Goal: Information Seeking & Learning: Learn about a topic

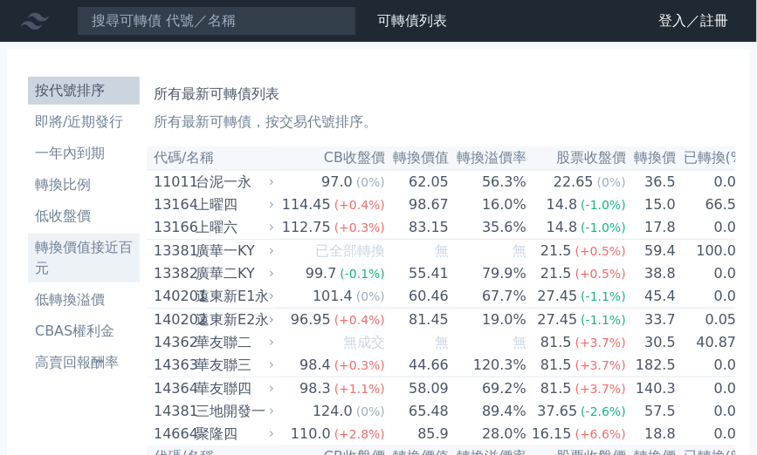
click at [110, 253] on li "轉換價值接近百元" at bounding box center [84, 258] width 112 height 42
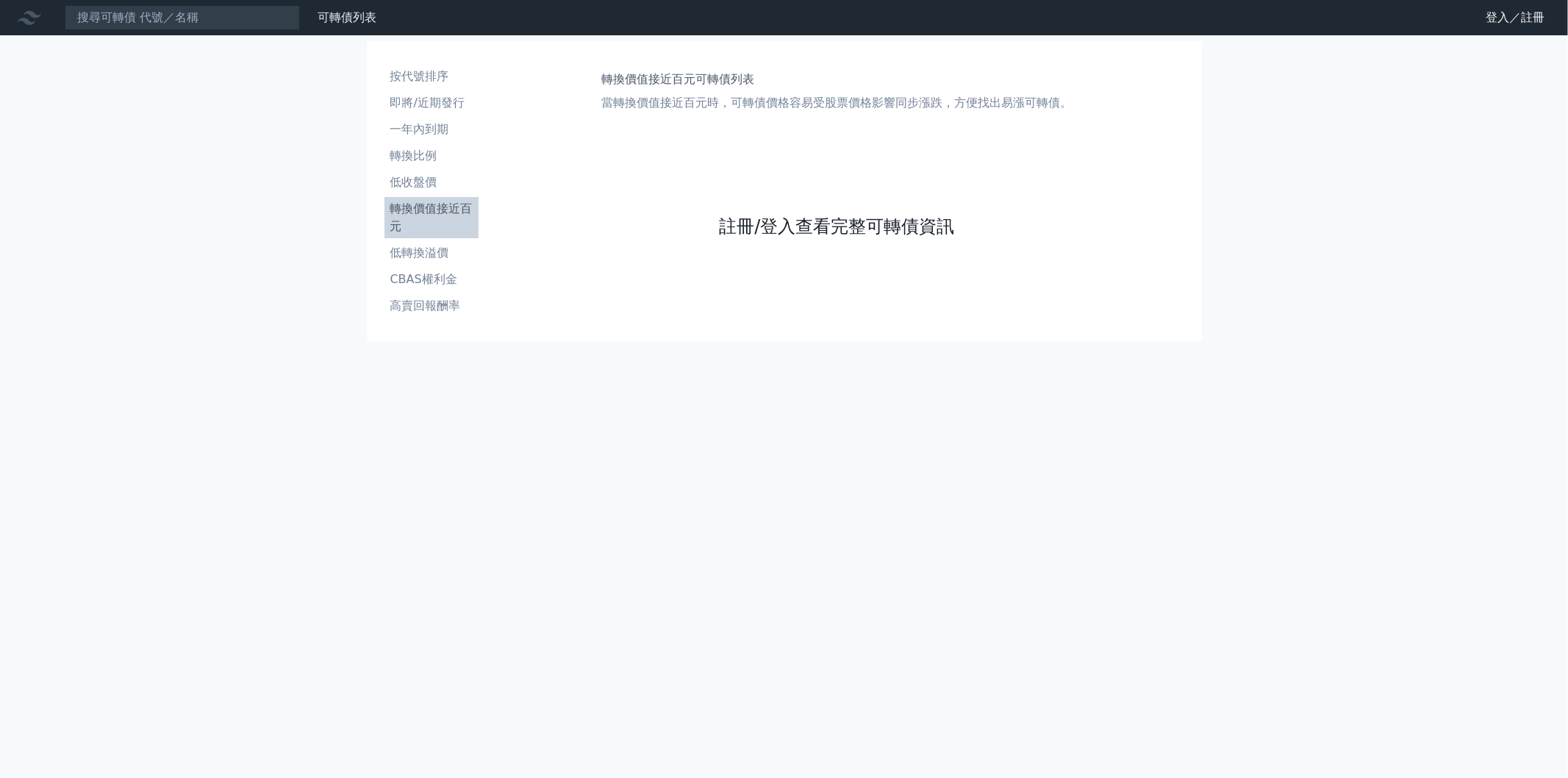
click at [637, 232] on link "註冊/登入查看完整可轉債資訊" at bounding box center [836, 227] width 235 height 24
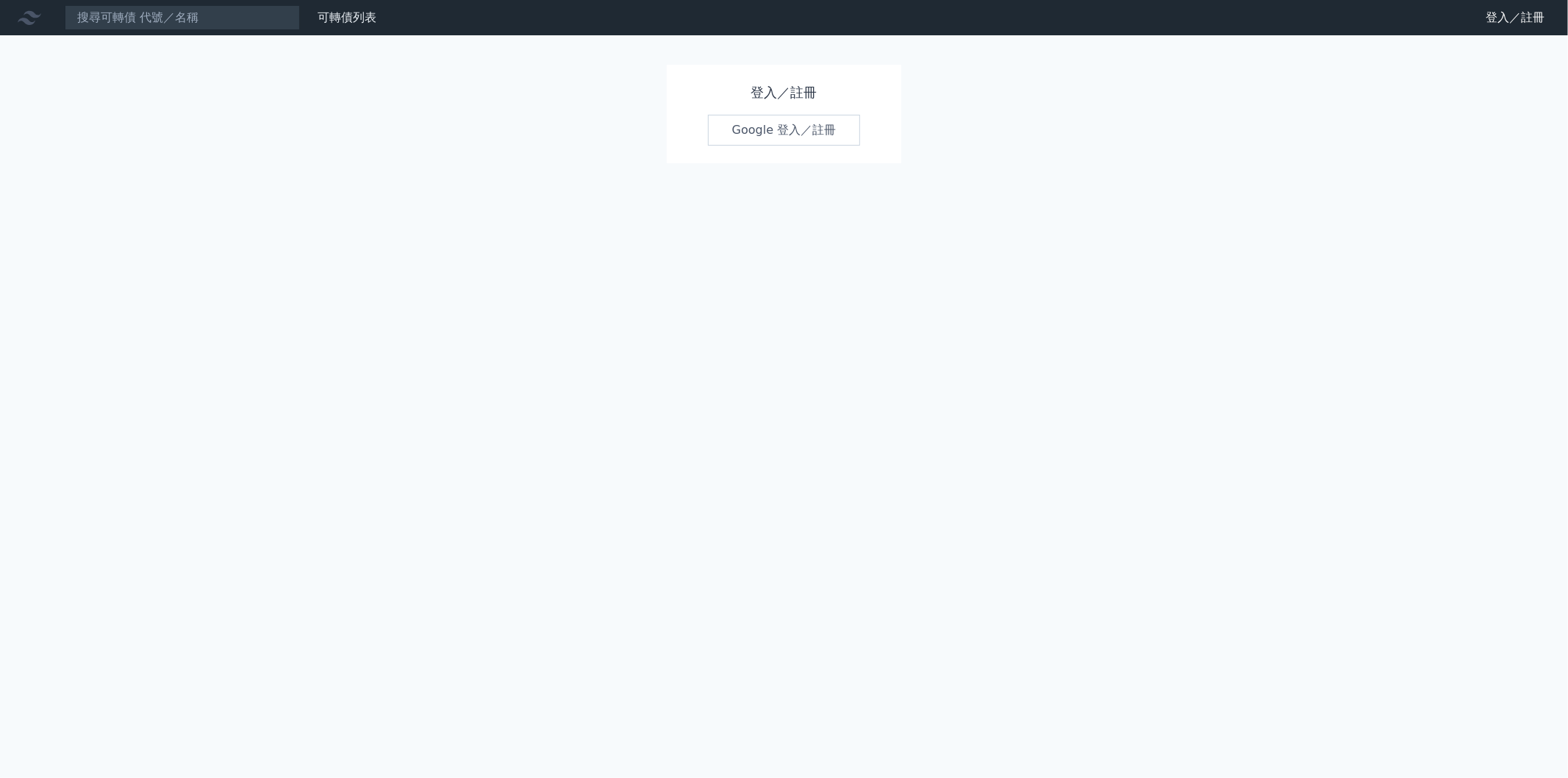
click at [637, 142] on link "Google 登入／註冊" at bounding box center [784, 130] width 153 height 31
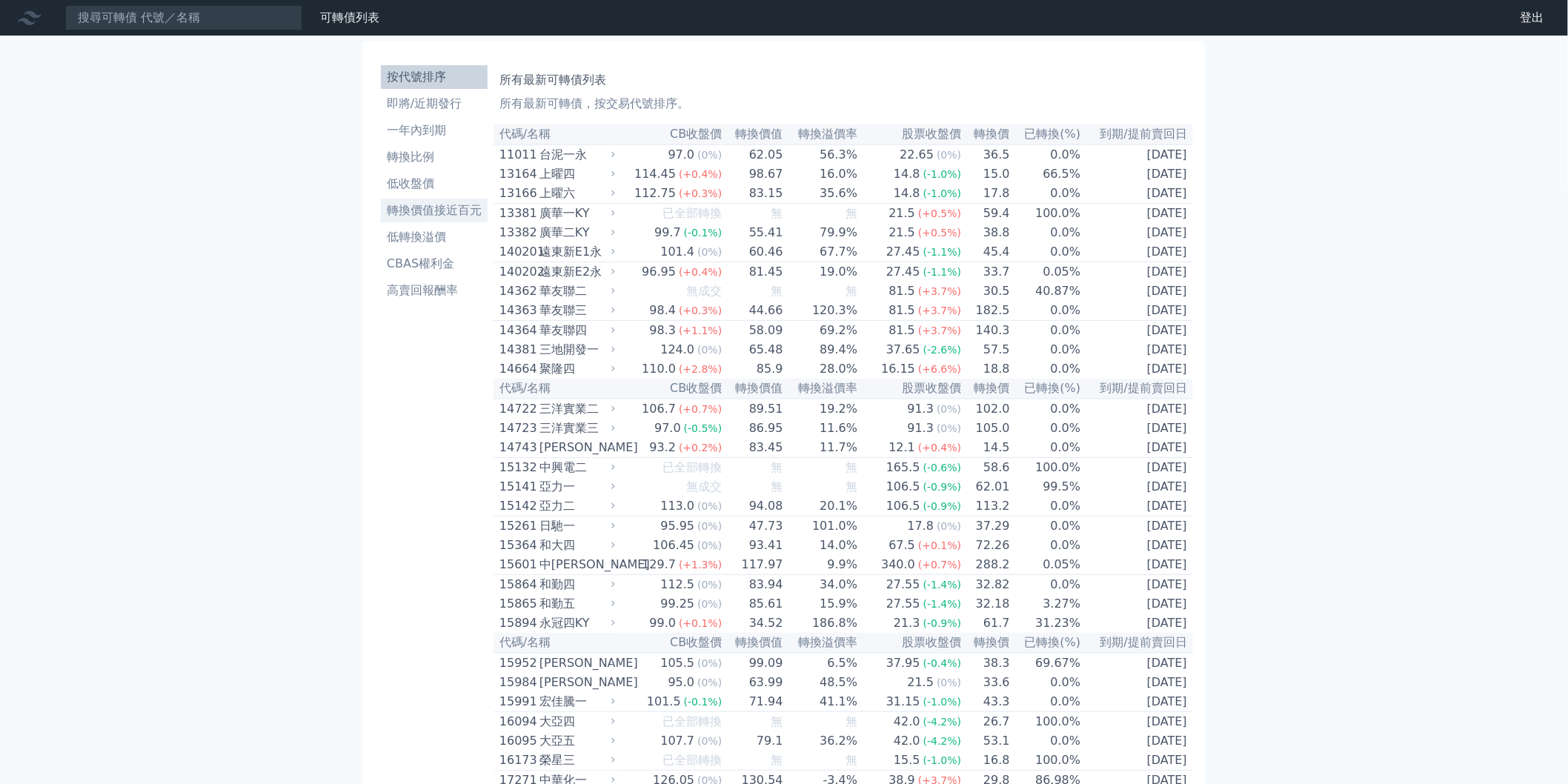
click at [460, 206] on li "轉換價值接近百元" at bounding box center [435, 210] width 107 height 18
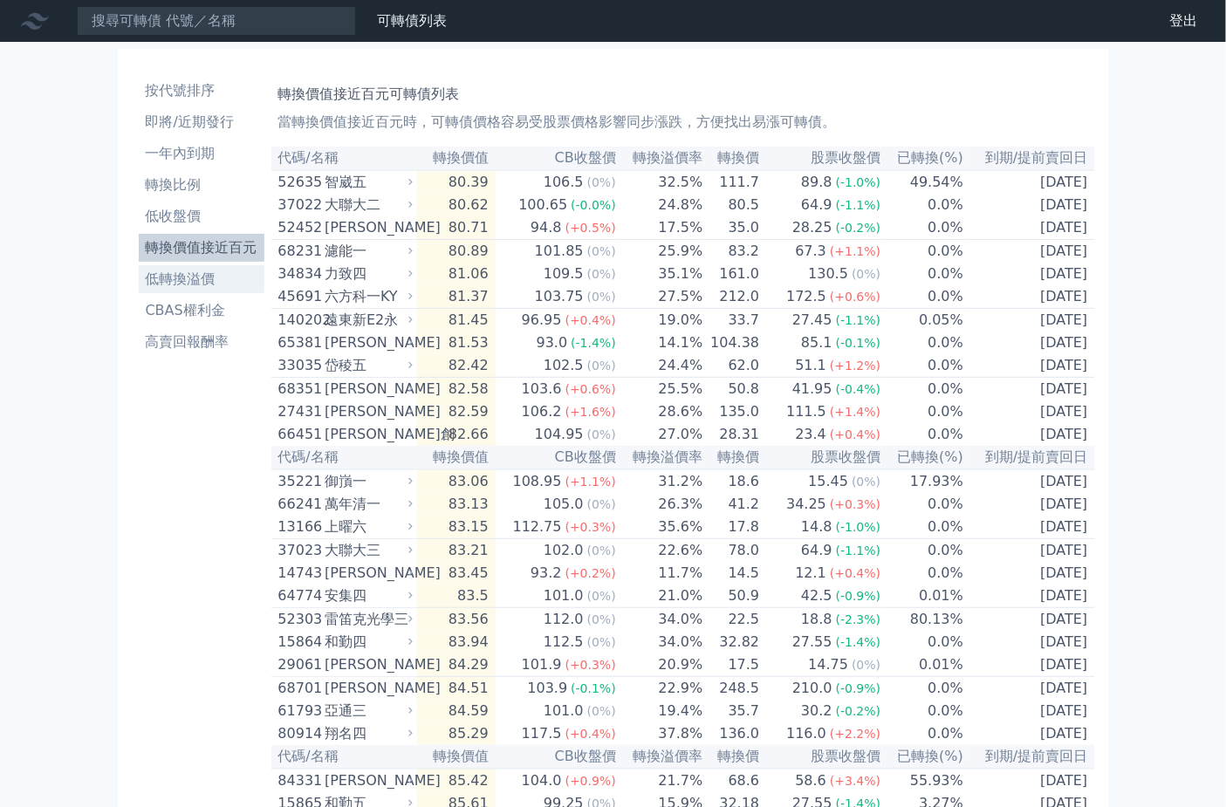
drag, startPoint x: 251, startPoint y: 291, endPoint x: 222, endPoint y: 280, distance: 31.8
click at [222, 280] on li "低轉換溢價" at bounding box center [202, 279] width 126 height 21
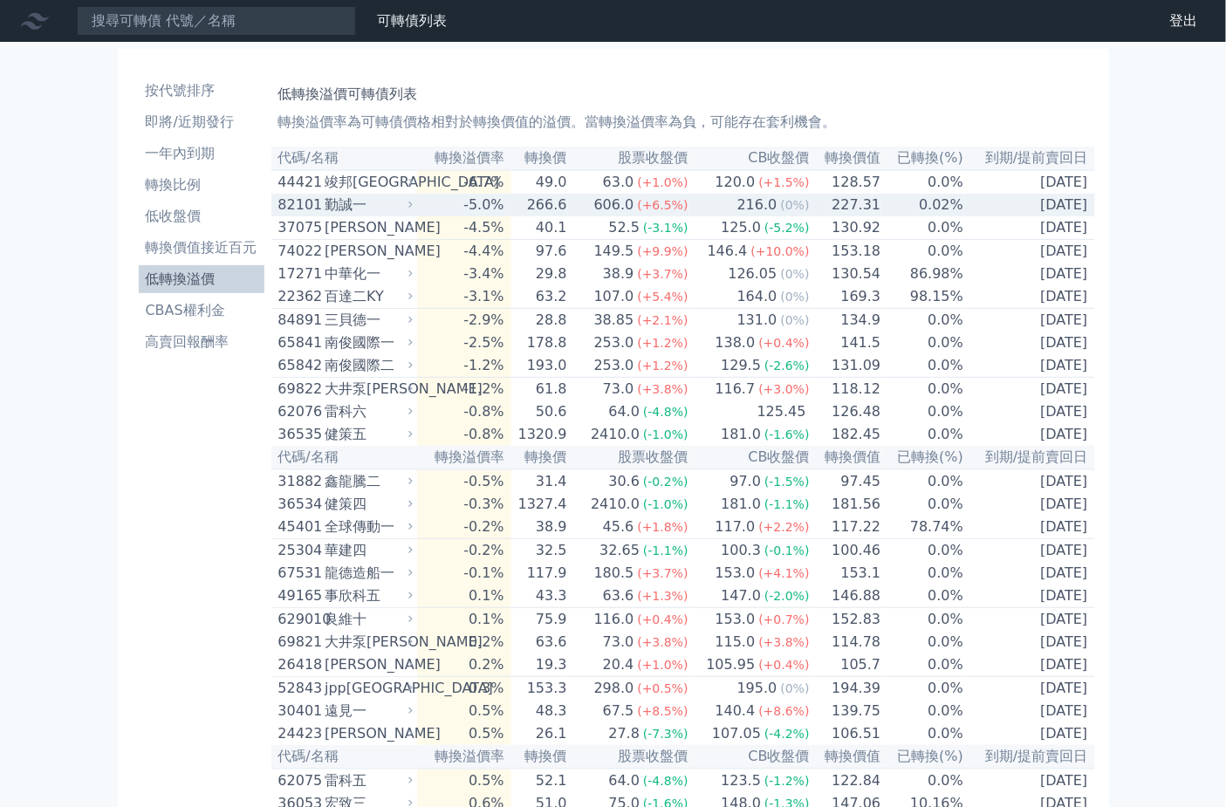
drag, startPoint x: 628, startPoint y: 197, endPoint x: 626, endPoint y: 210, distance: 13.3
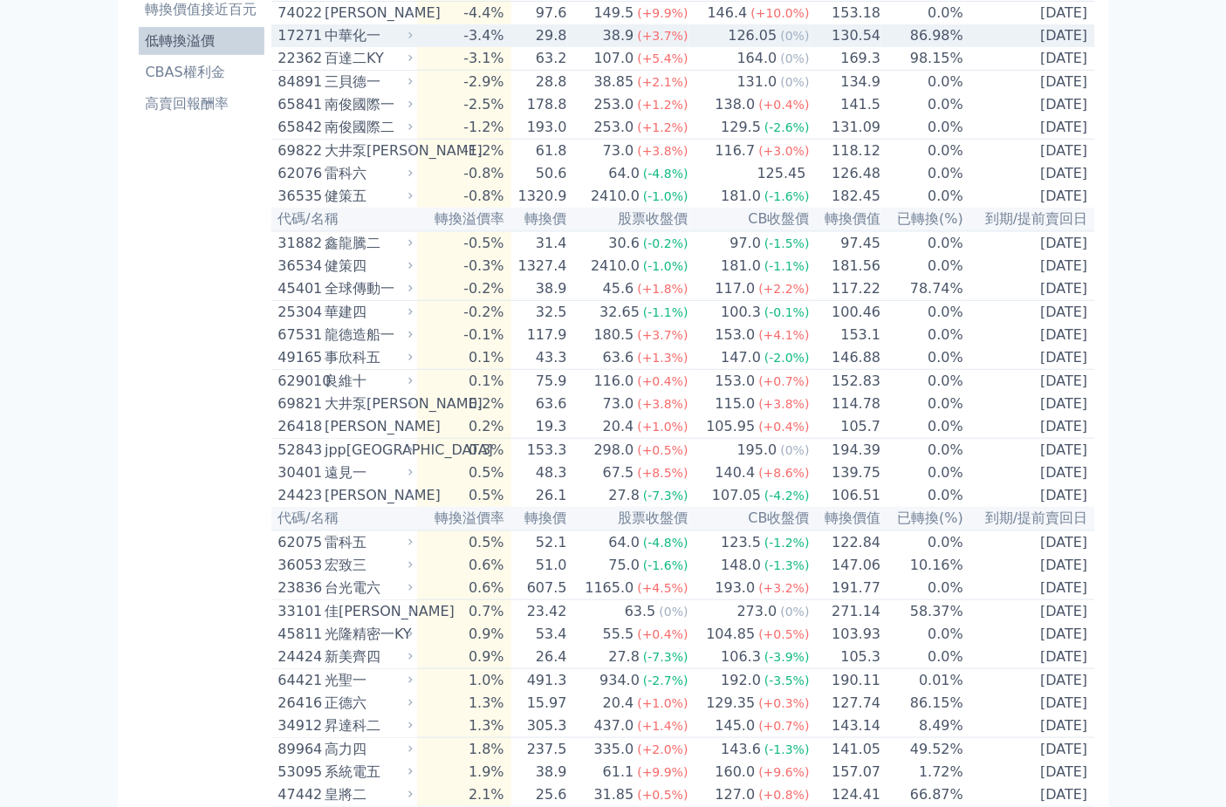
scroll to position [387, 0]
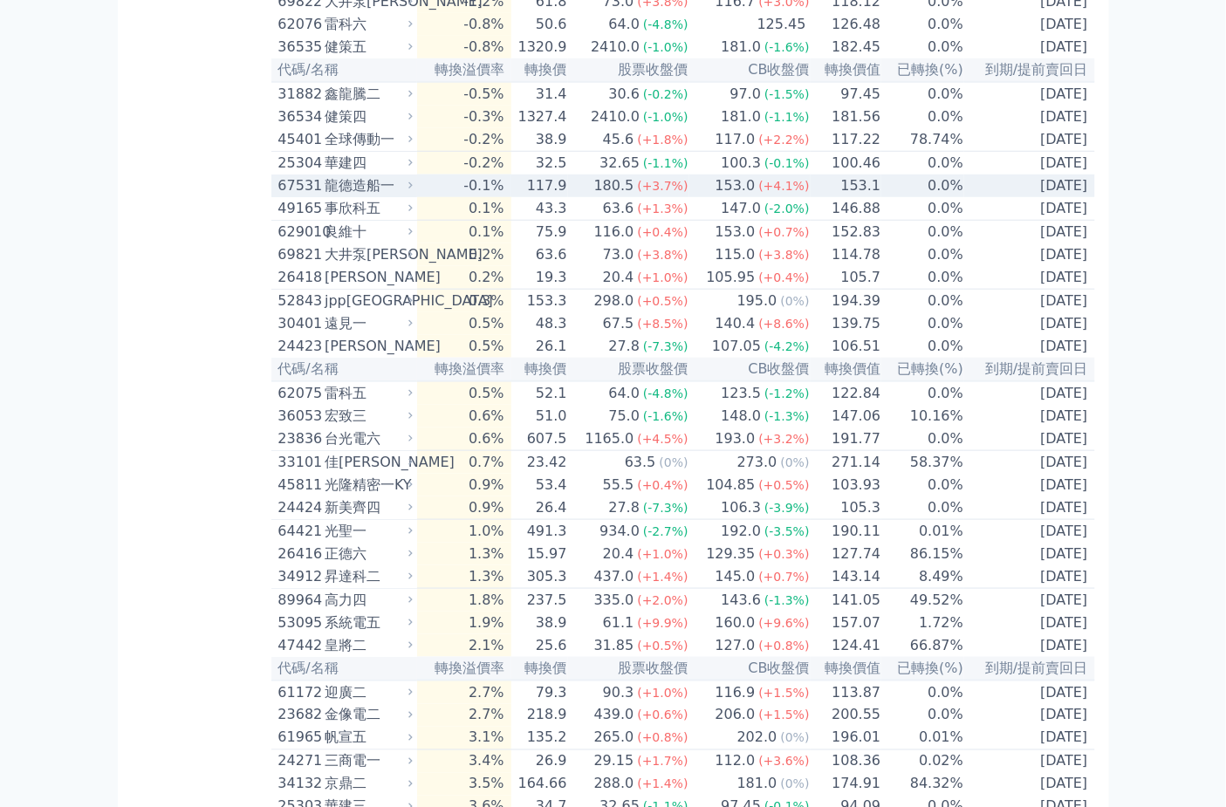
drag, startPoint x: 626, startPoint y: 210, endPoint x: 613, endPoint y: 218, distance: 14.5
click at [613, 196] on div "180.5" at bounding box center [614, 185] width 47 height 21
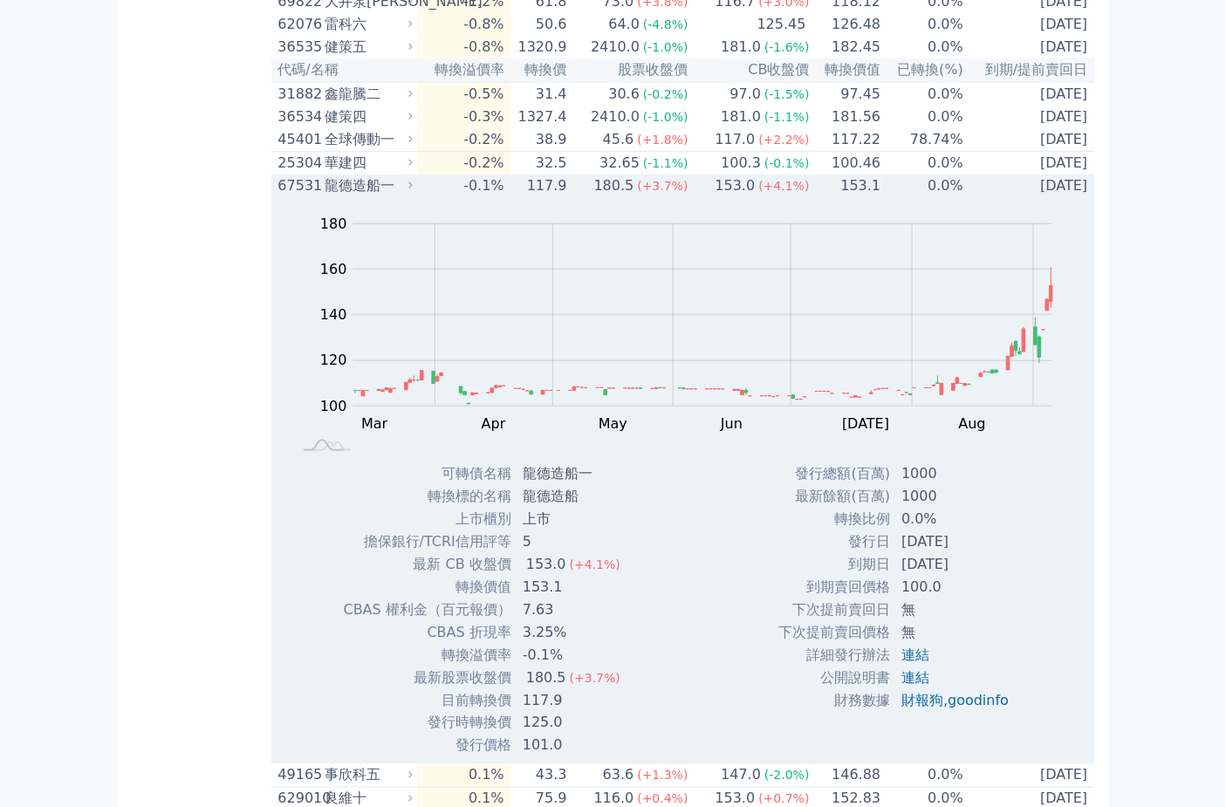
click at [613, 196] on div "180.5" at bounding box center [614, 185] width 47 height 21
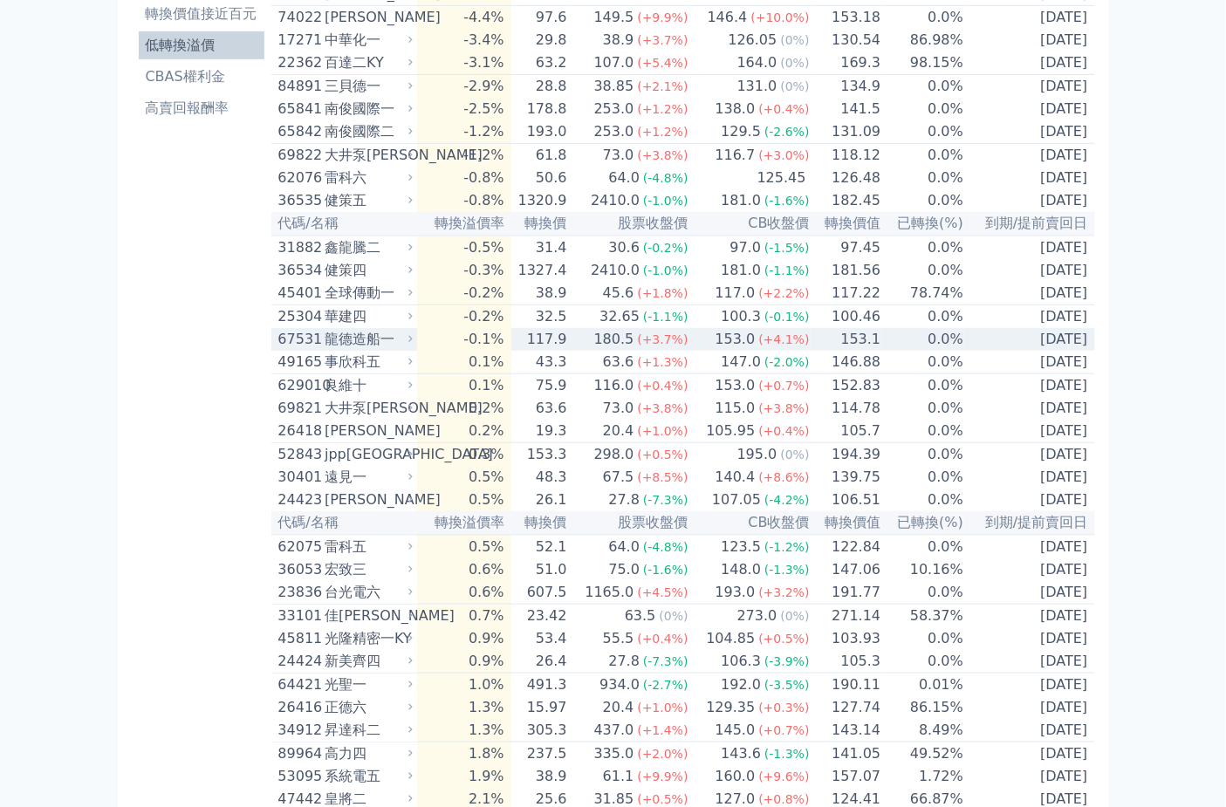
scroll to position [0, 0]
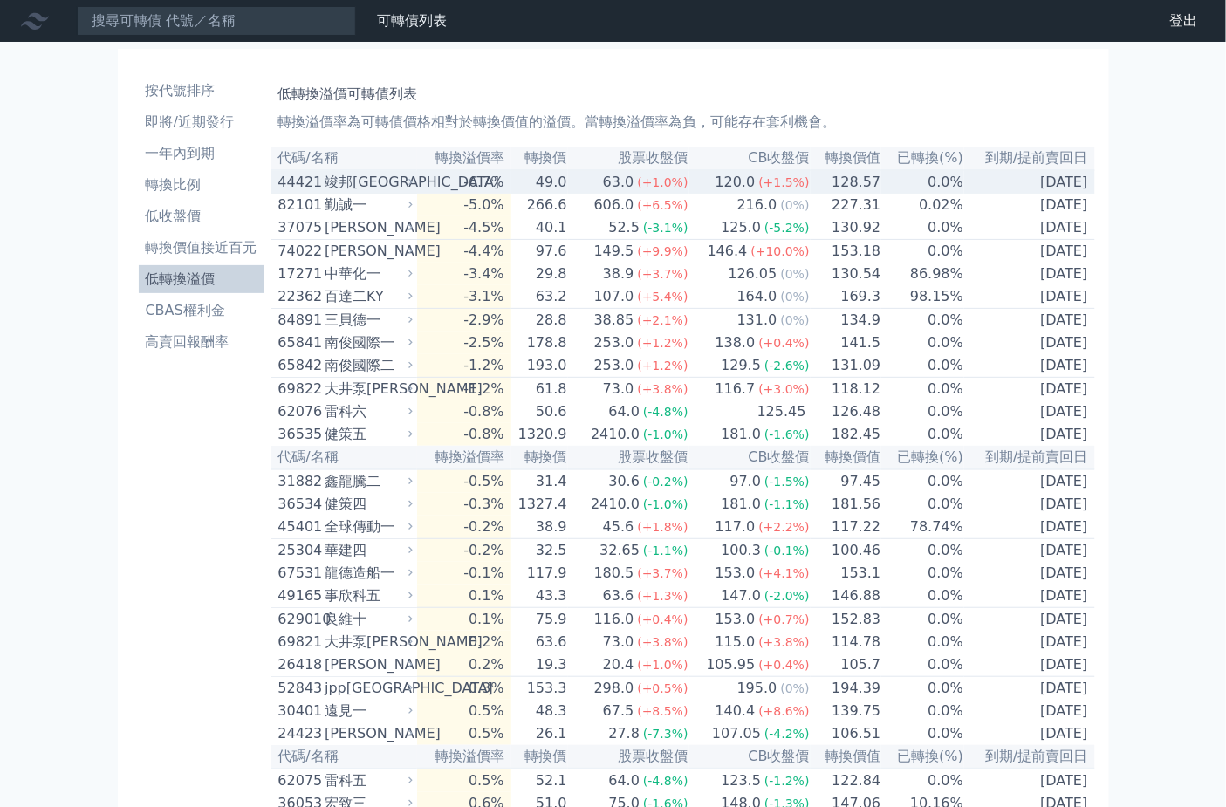
click at [617, 188] on div "63.0" at bounding box center [618, 182] width 38 height 21
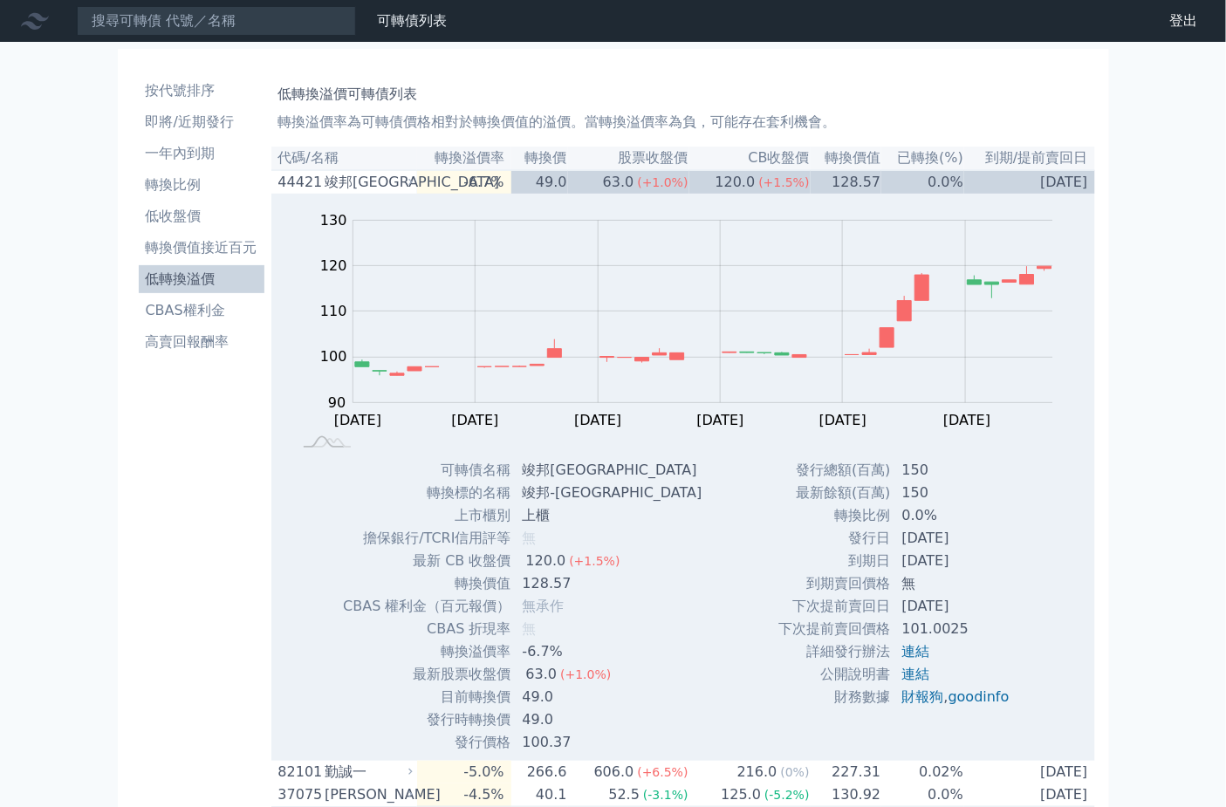
click at [205, 269] on li "低轉換溢價" at bounding box center [202, 279] width 126 height 21
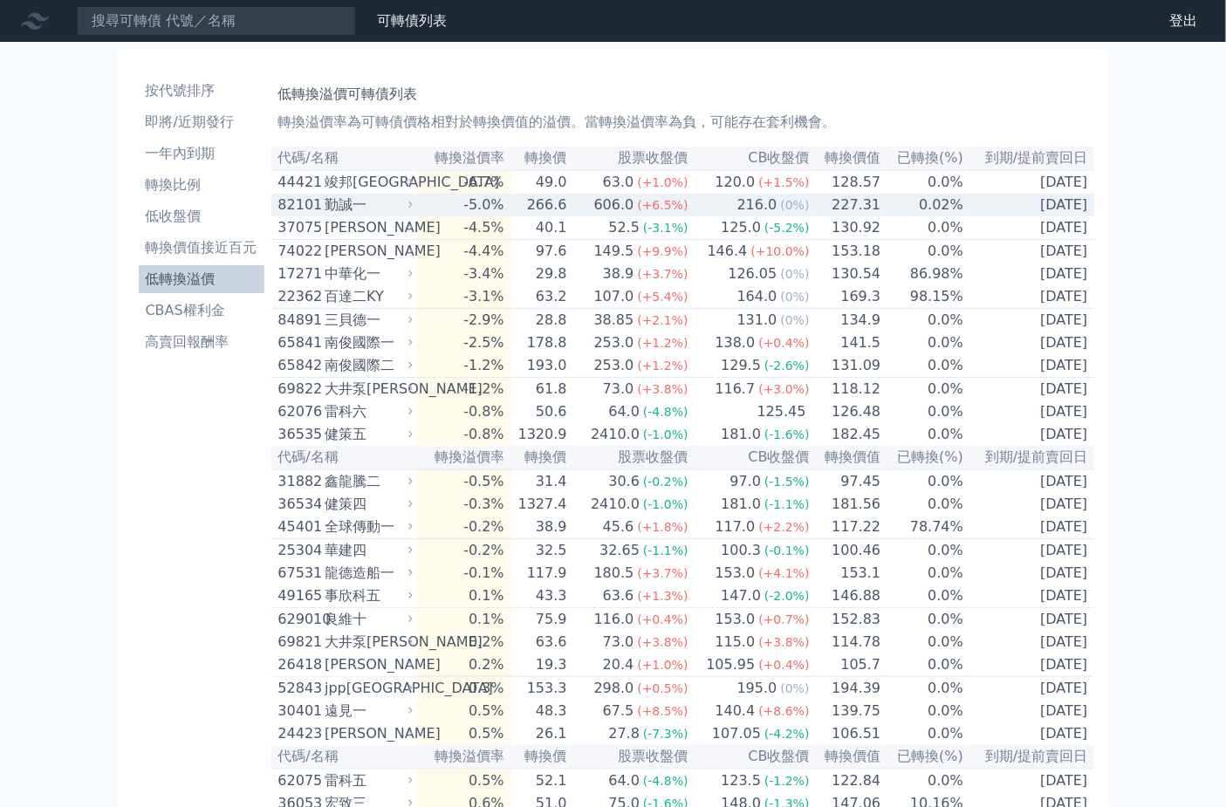
click at [381, 207] on div "勤誠一" at bounding box center [367, 205] width 85 height 21
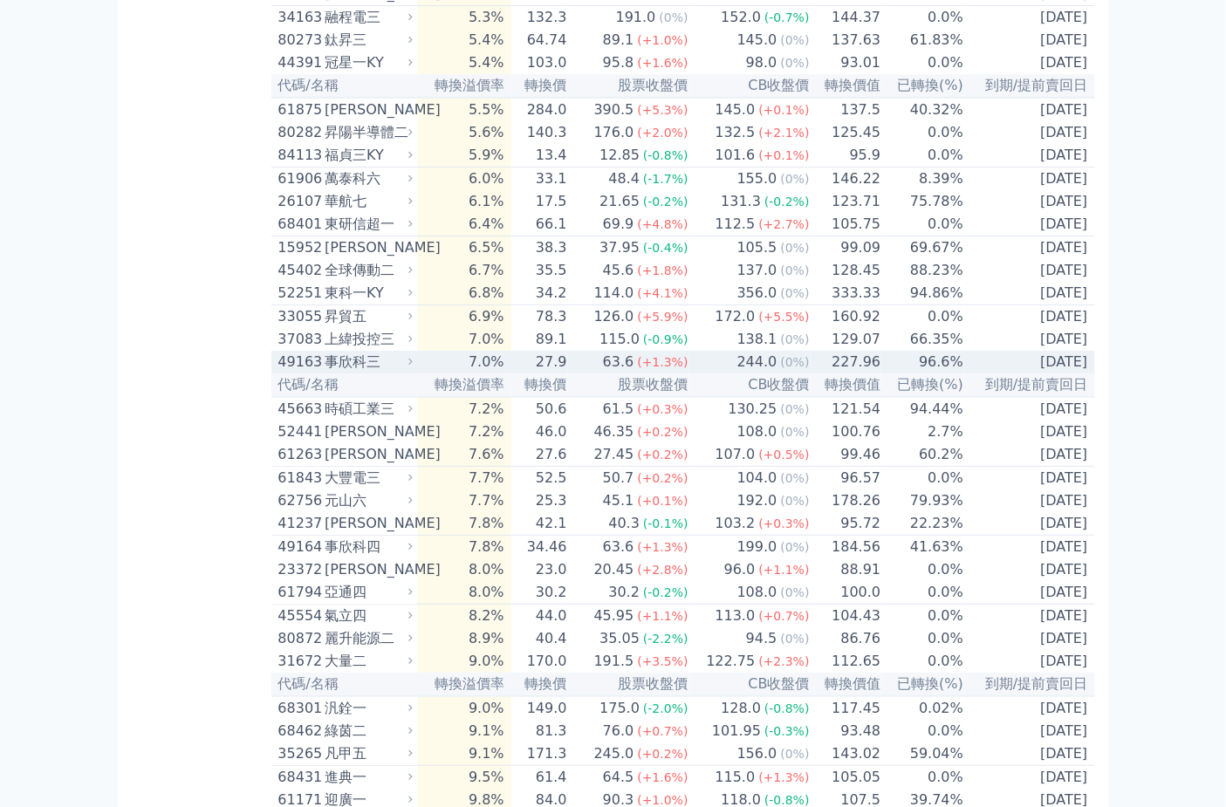
scroll to position [2133, 0]
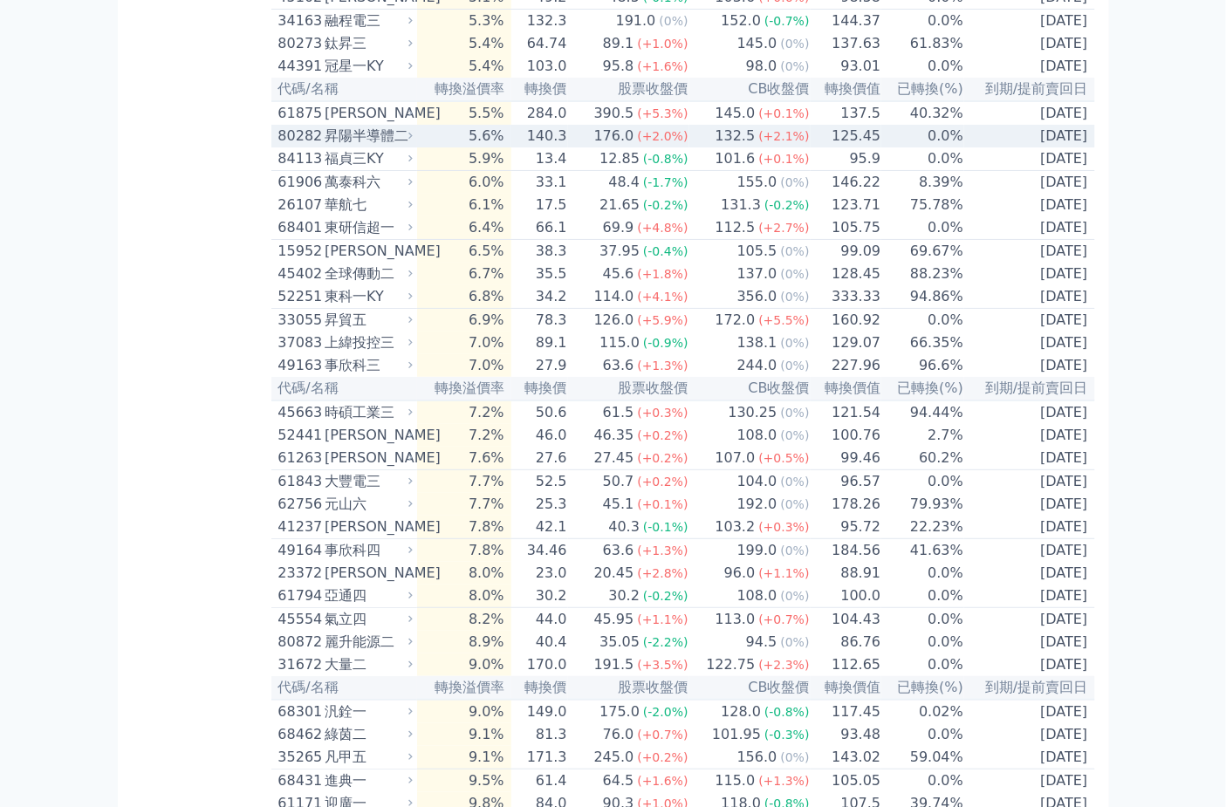
click at [399, 147] on div "昇陽半導體二" at bounding box center [367, 136] width 85 height 21
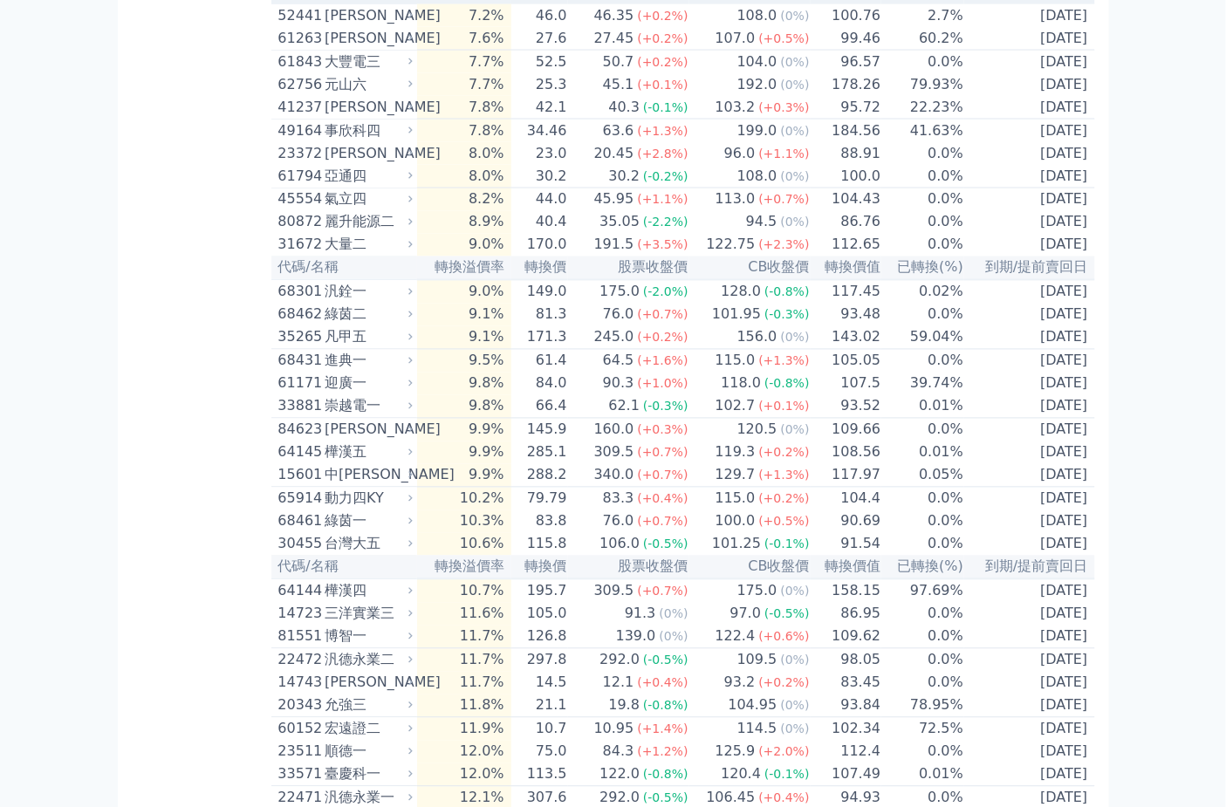
scroll to position [3296, 0]
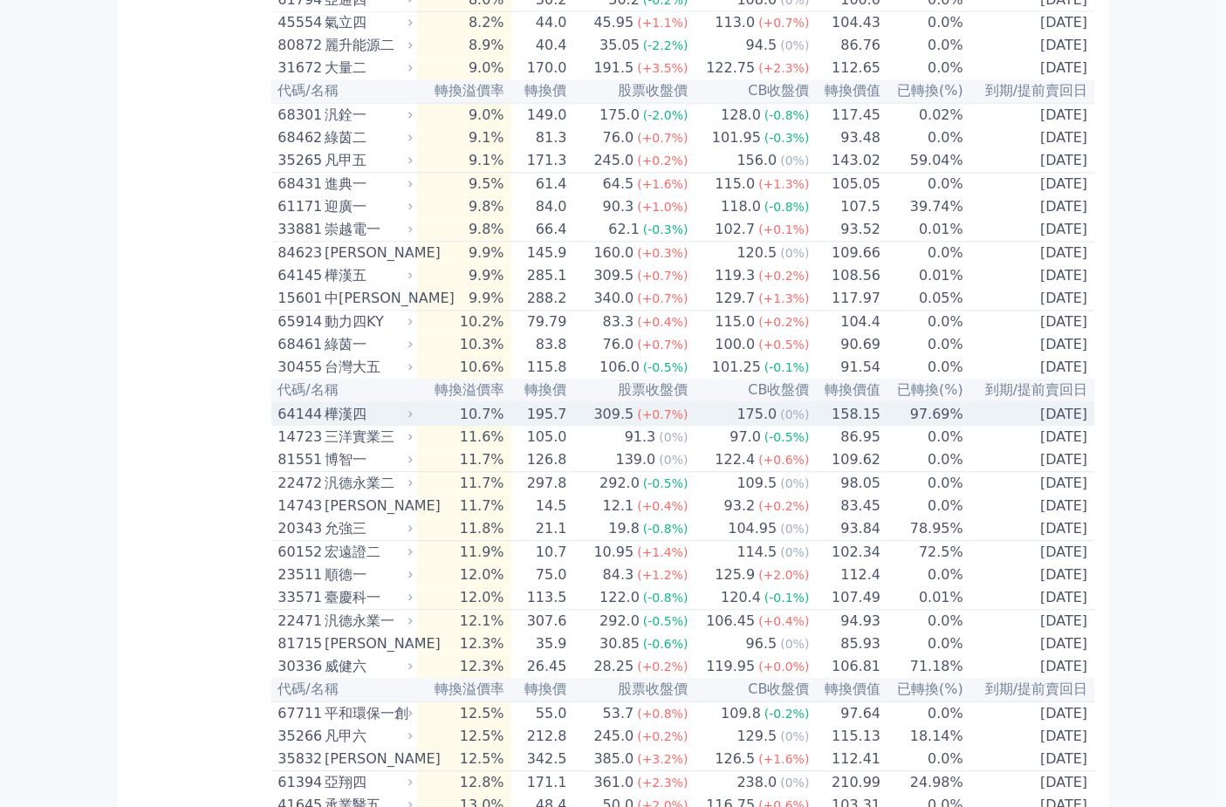
click at [380, 426] on div "樺漢四" at bounding box center [367, 415] width 85 height 21
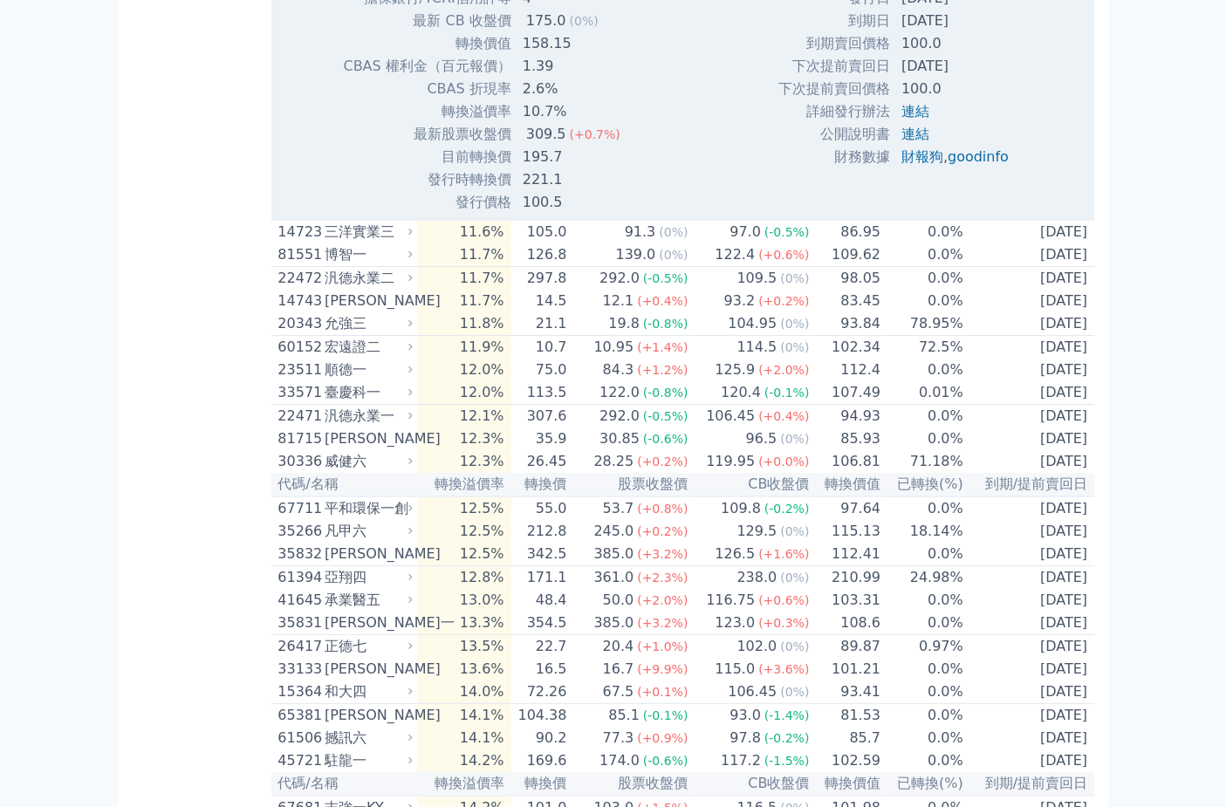
scroll to position [4071, 0]
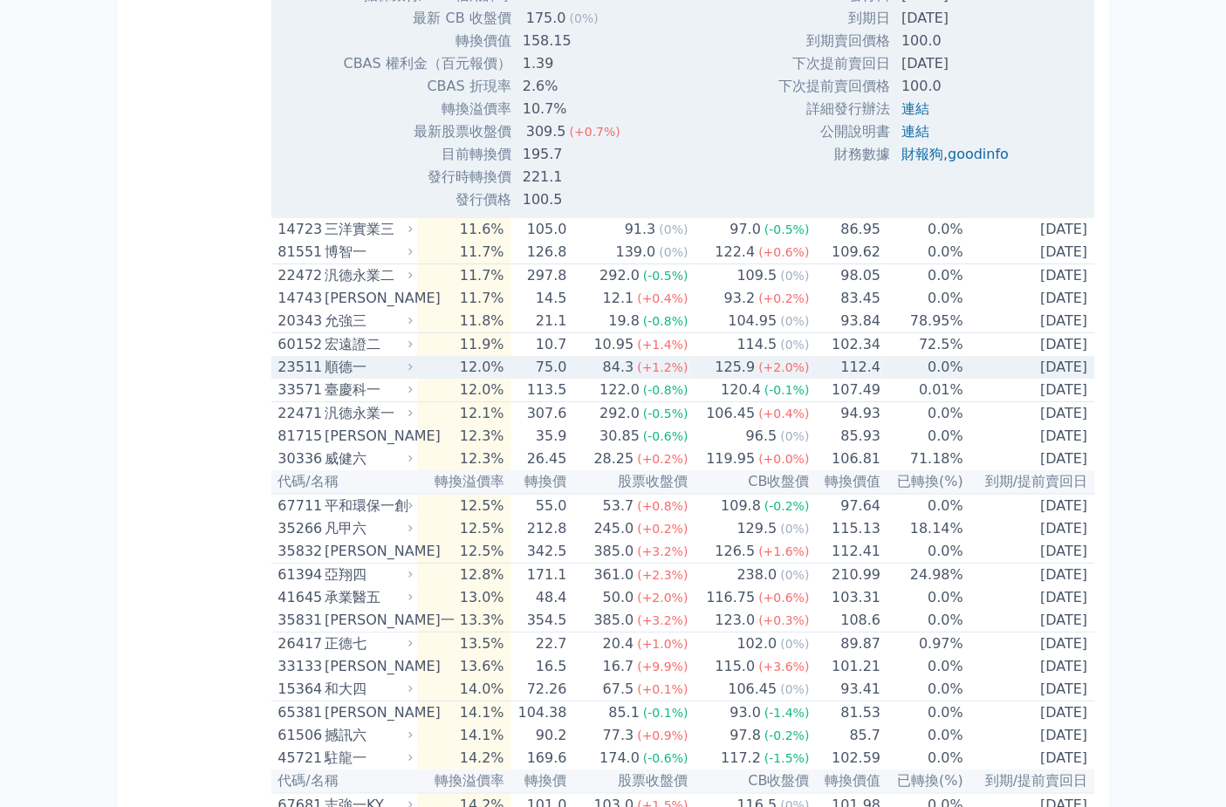
click at [504, 379] on td "12.0%" at bounding box center [463, 367] width 93 height 23
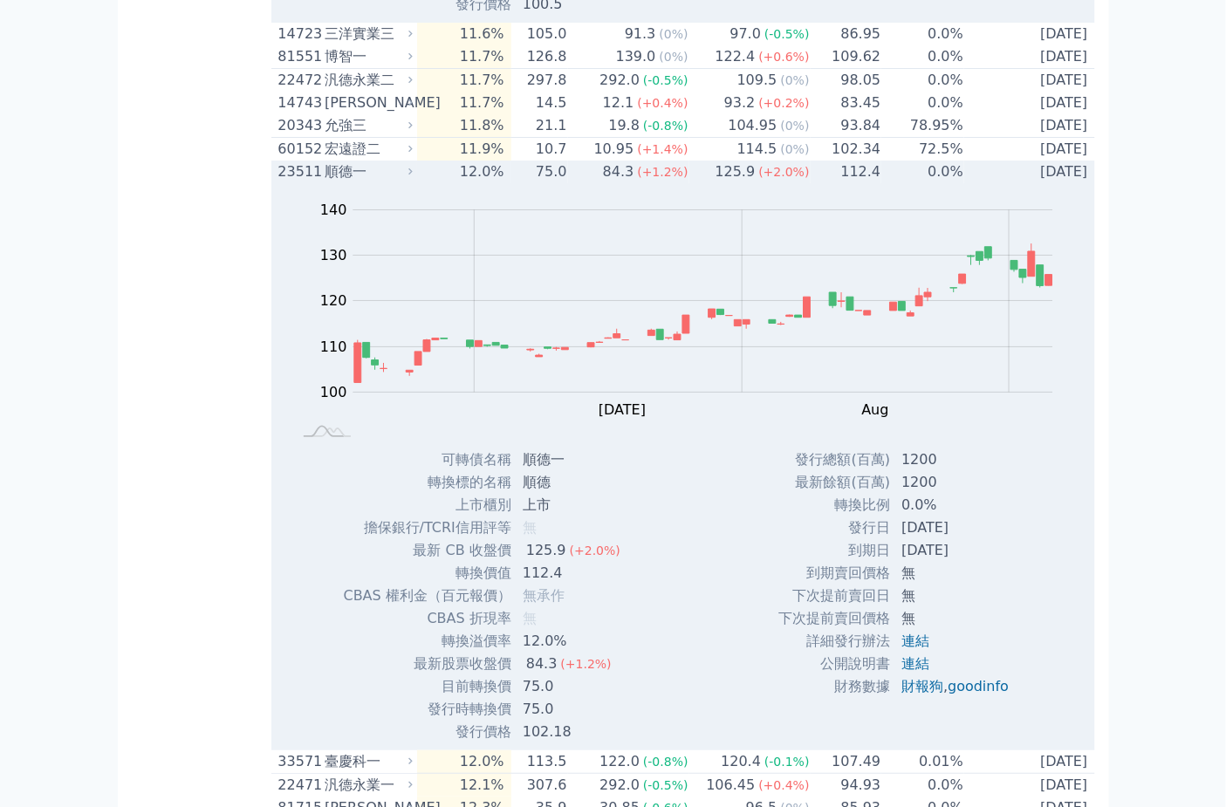
scroll to position [4265, 0]
drag, startPoint x: 324, startPoint y: 361, endPoint x: 350, endPoint y: 364, distance: 26.3
click at [350, 184] on div "23511 [PERSON_NAME]" at bounding box center [341, 173] width 127 height 21
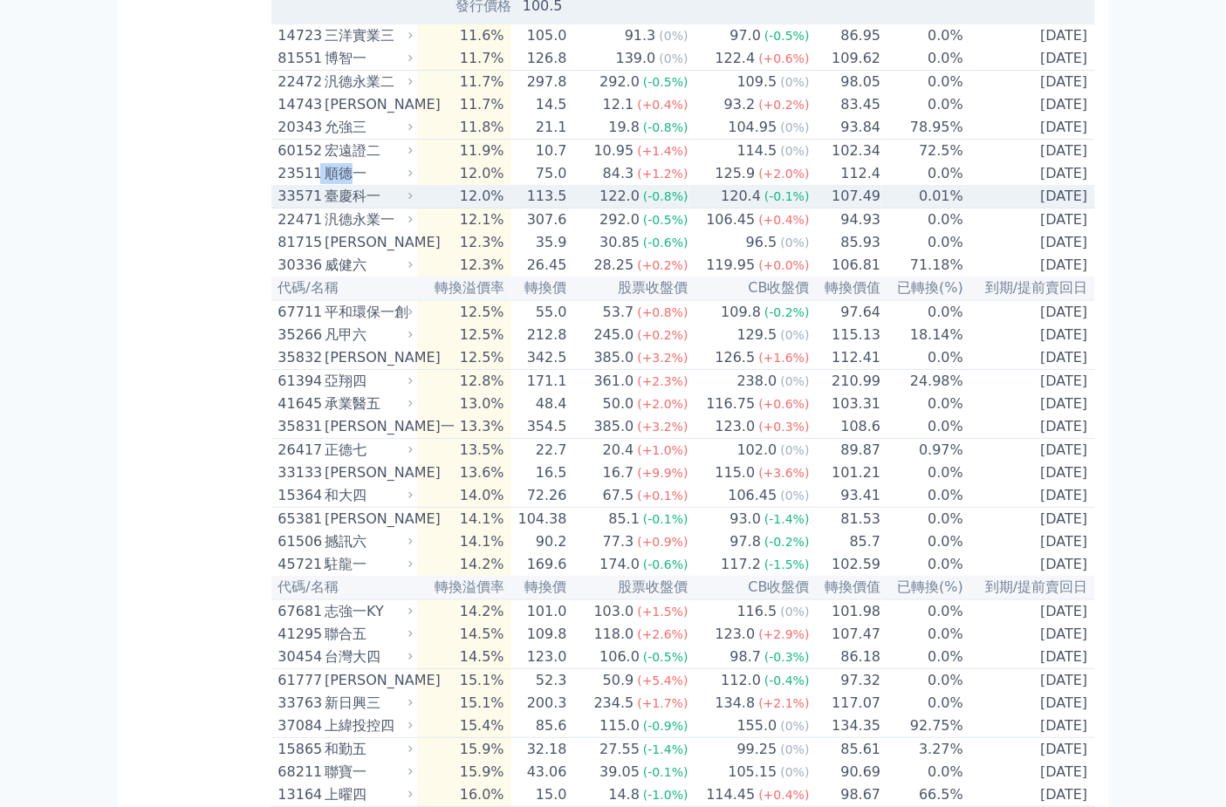
copy div "順德"
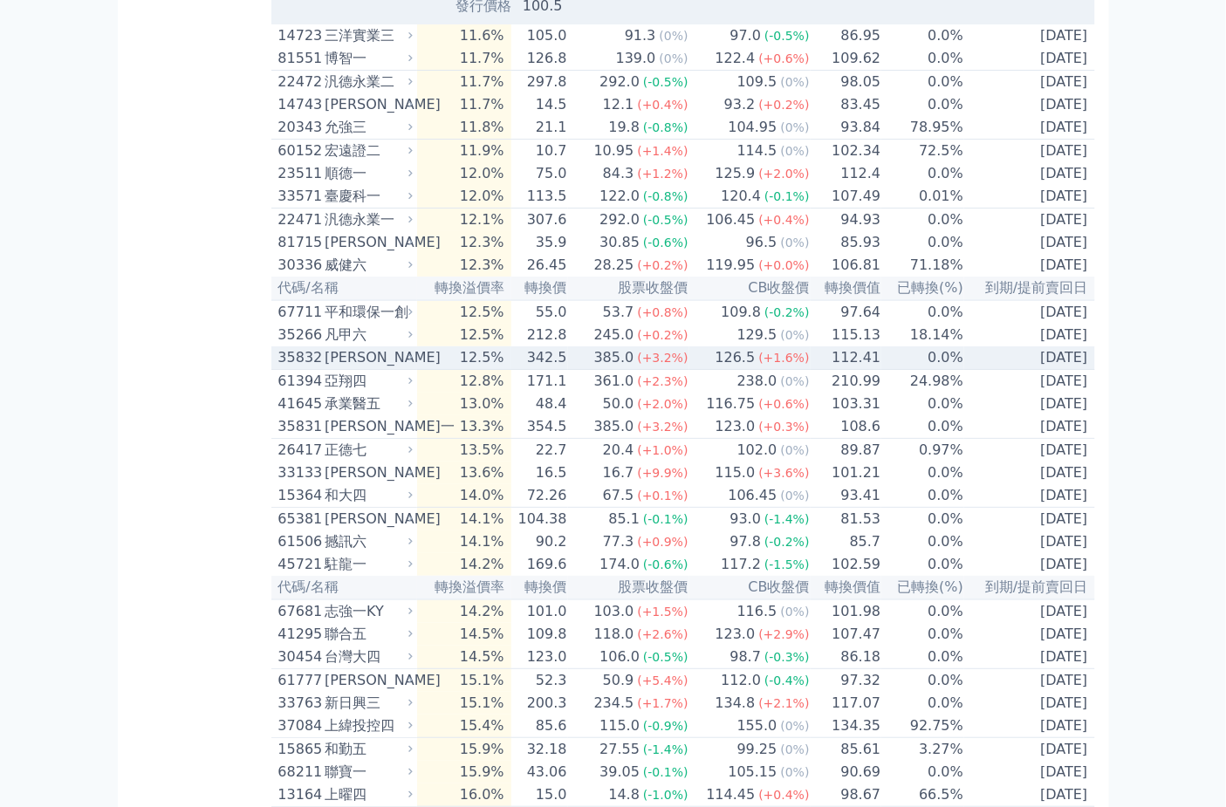
click at [404, 368] on div "[PERSON_NAME]" at bounding box center [367, 357] width 85 height 21
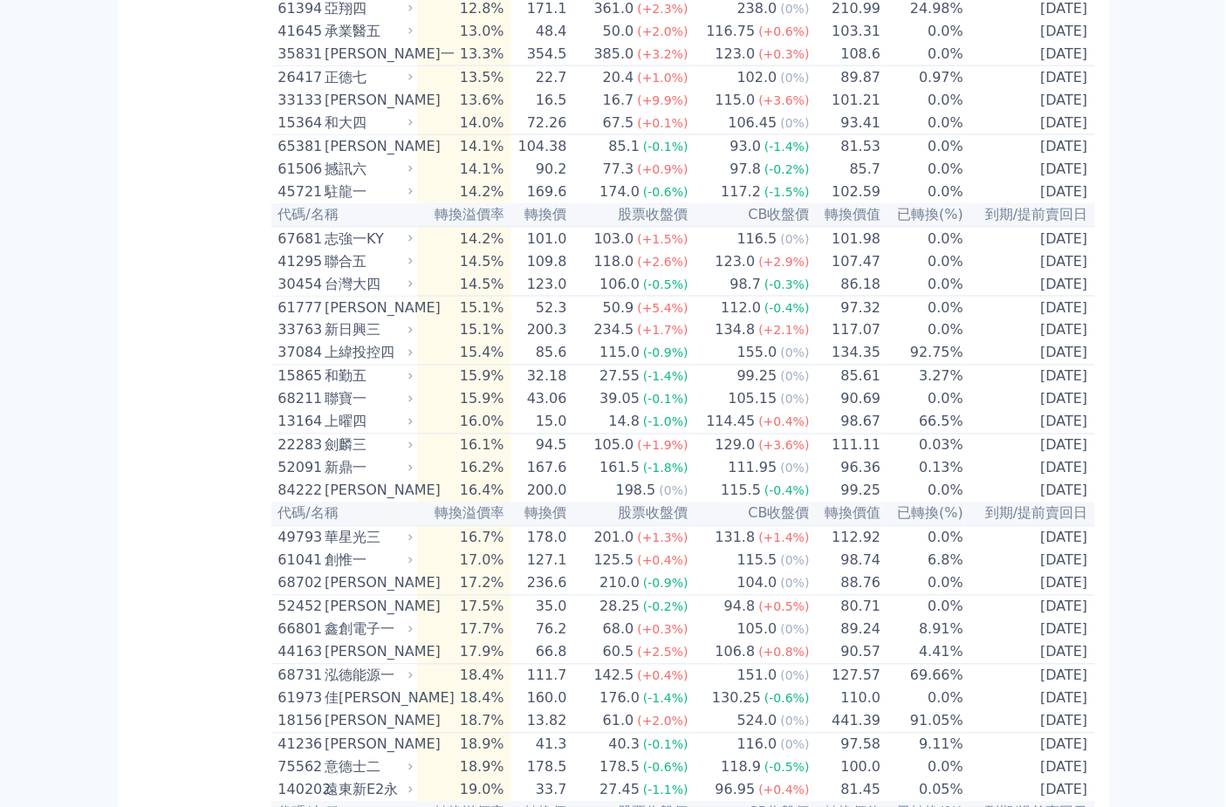
scroll to position [5235, 0]
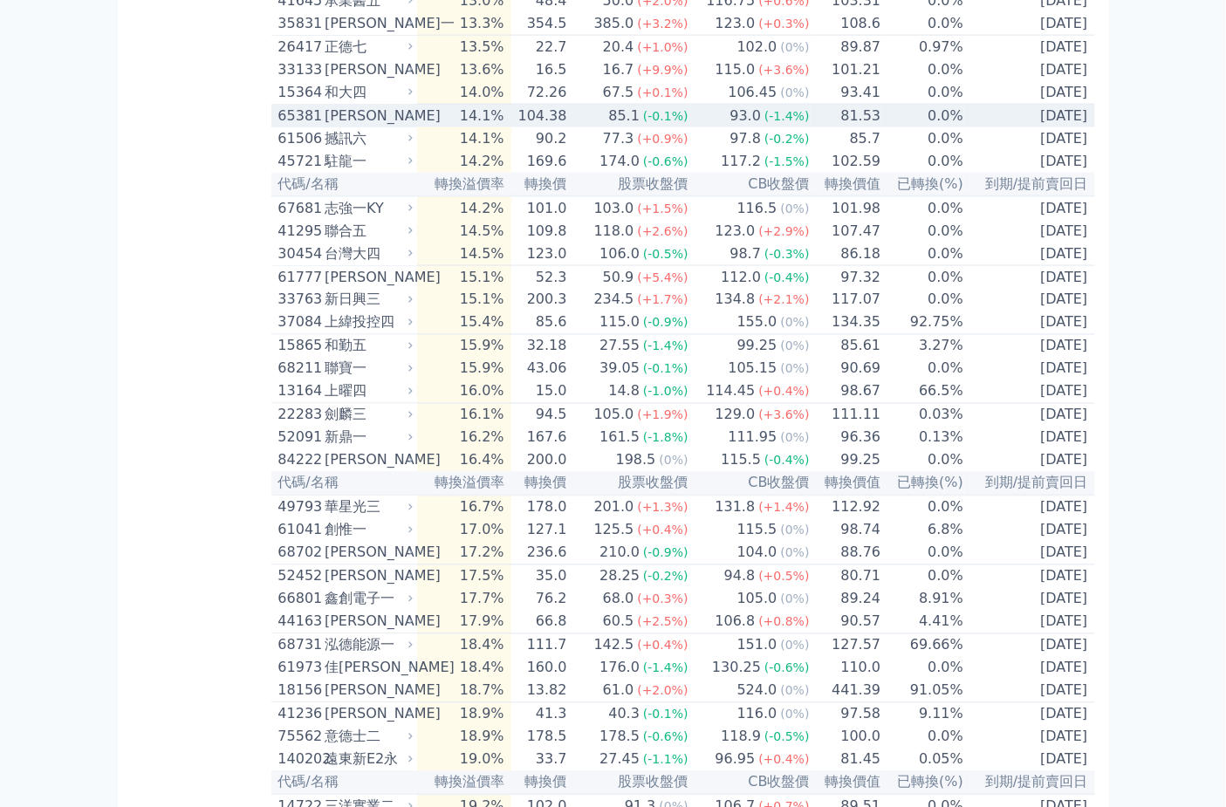
click at [402, 127] on div "[PERSON_NAME]" at bounding box center [367, 116] width 85 height 21
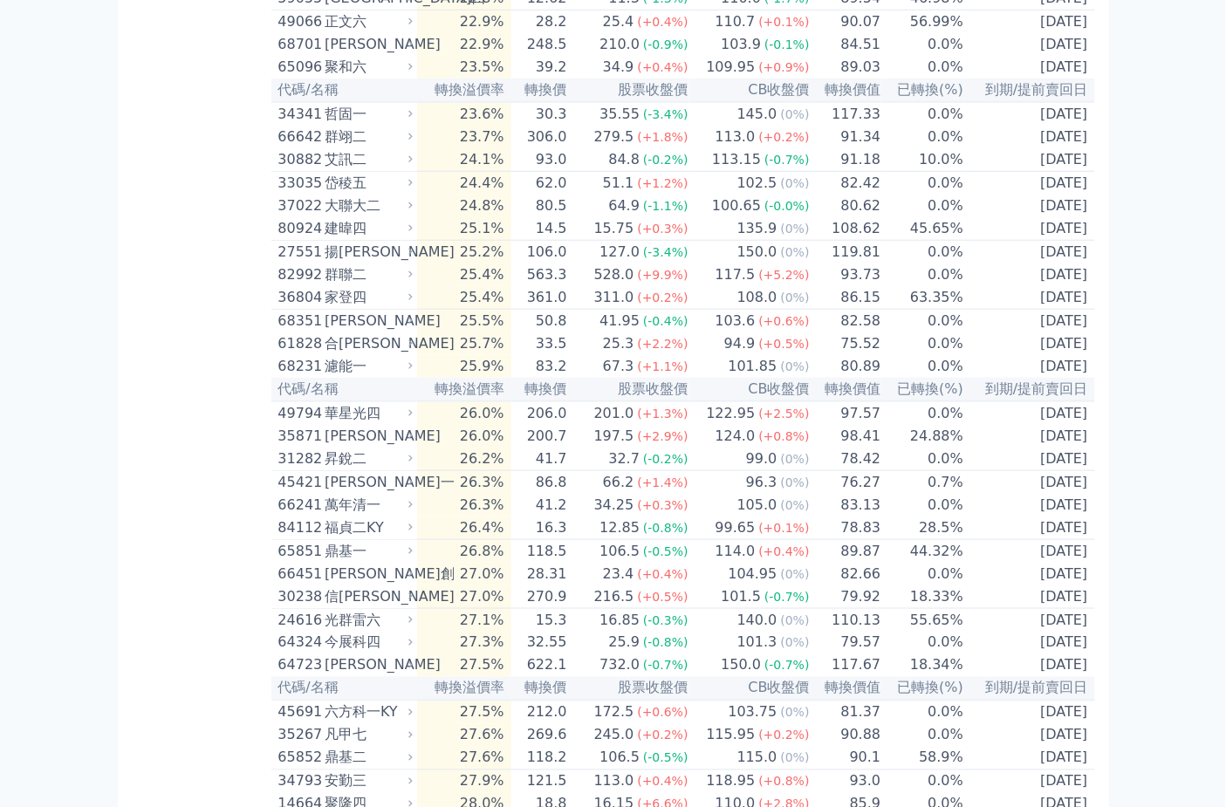
scroll to position [7174, 0]
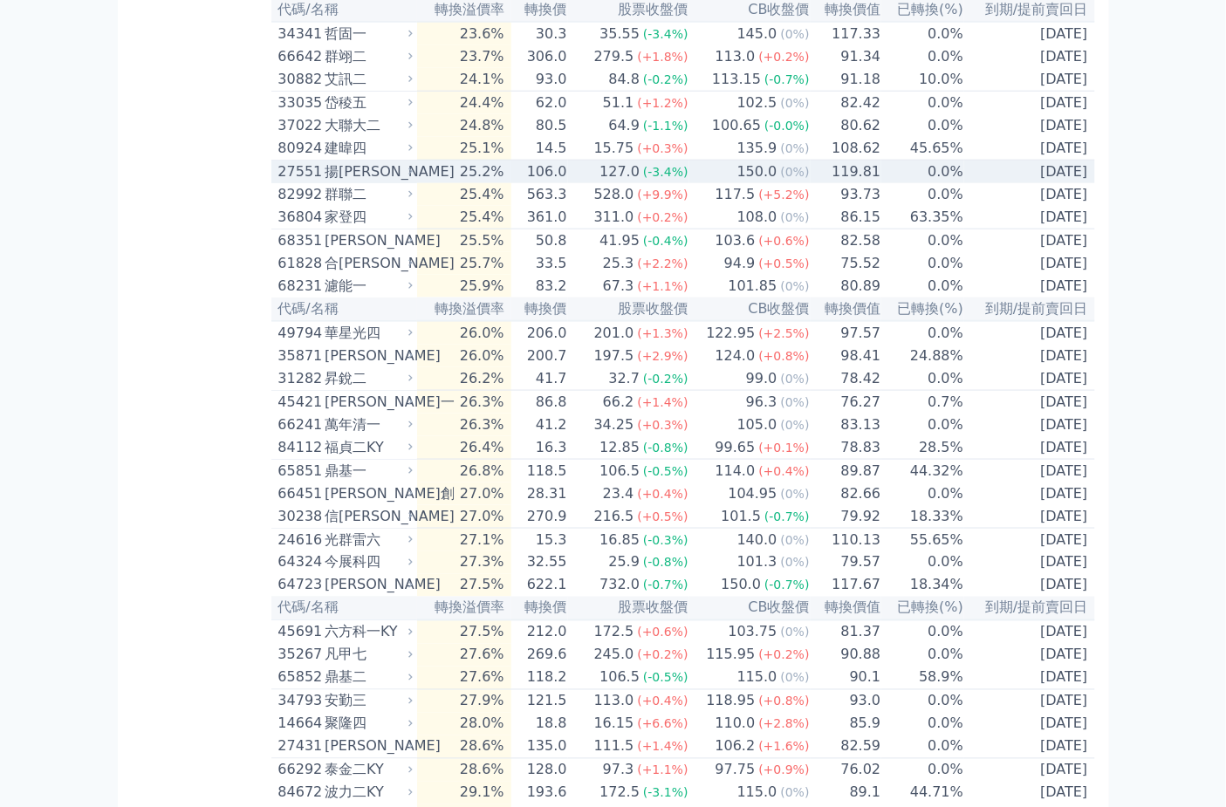
click at [437, 184] on td "25.2%" at bounding box center [463, 173] width 93 height 24
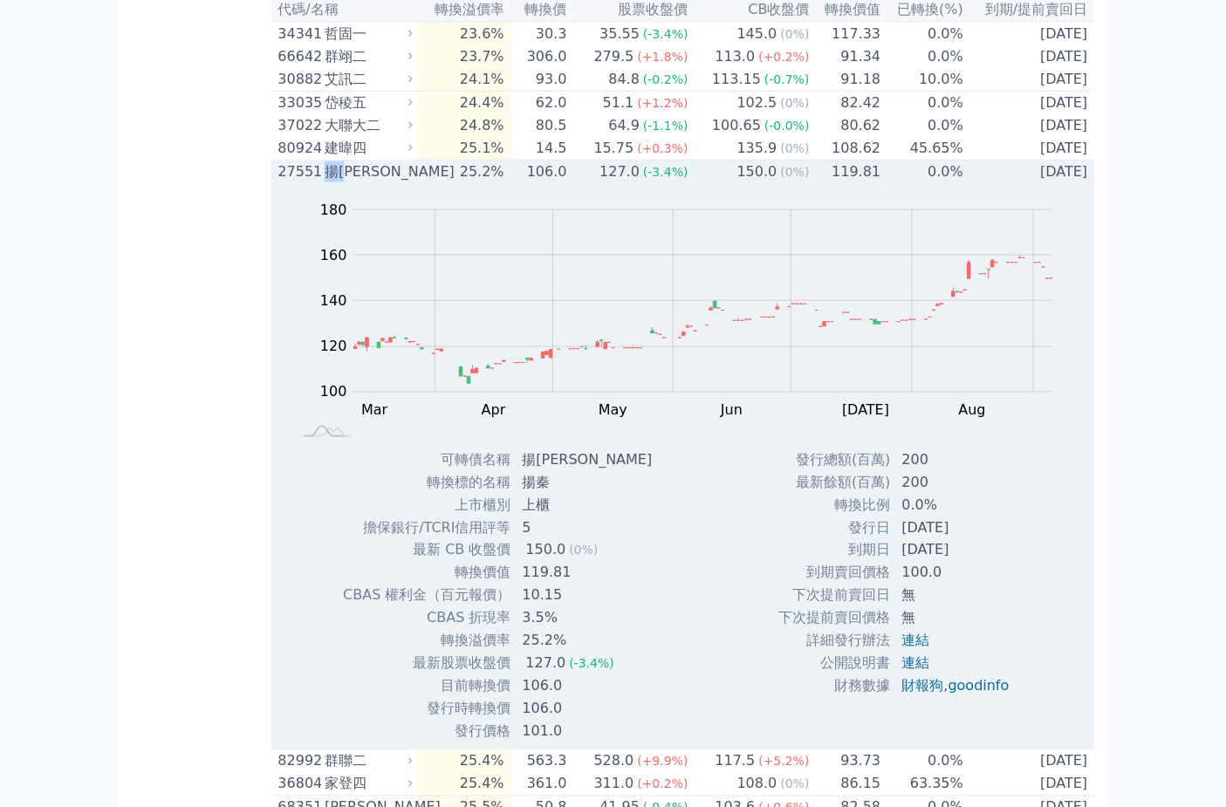
drag, startPoint x: 325, startPoint y: 500, endPoint x: 360, endPoint y: 502, distance: 34.1
click at [360, 182] on div "揚[PERSON_NAME]" at bounding box center [367, 171] width 85 height 21
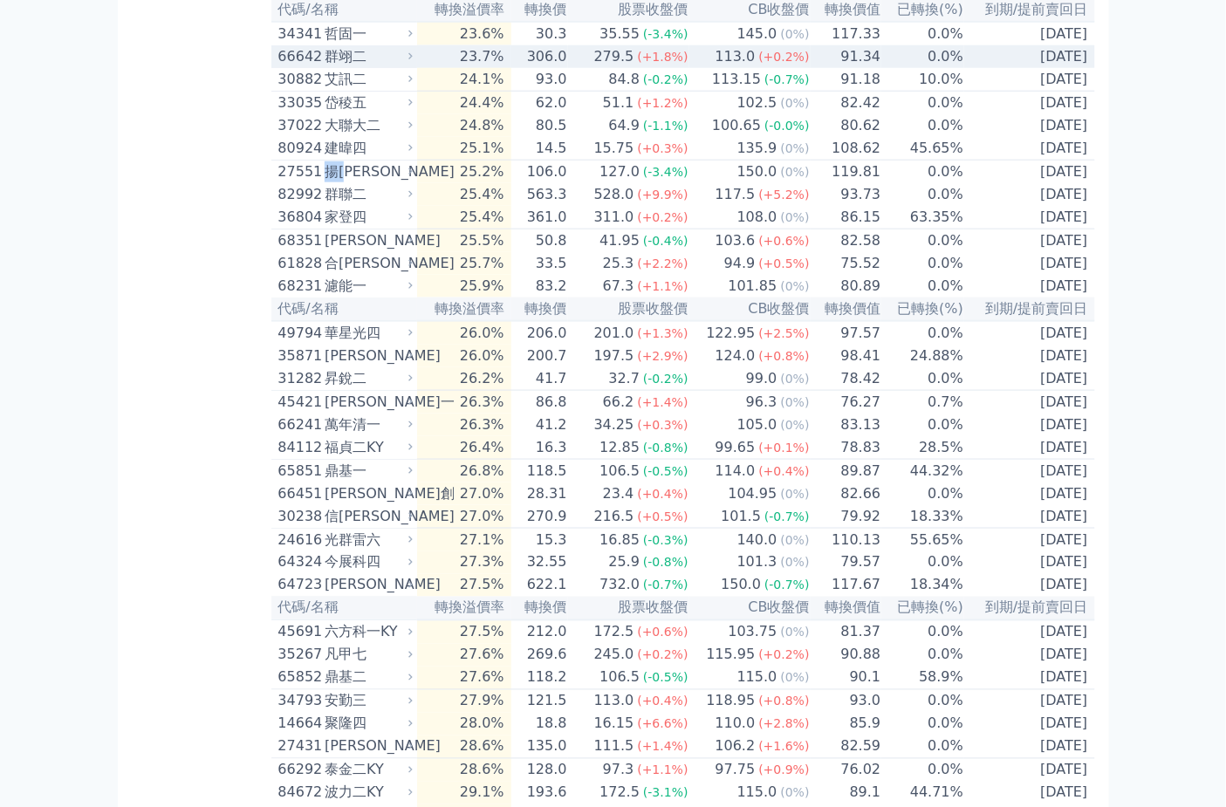
copy div "揚秦"
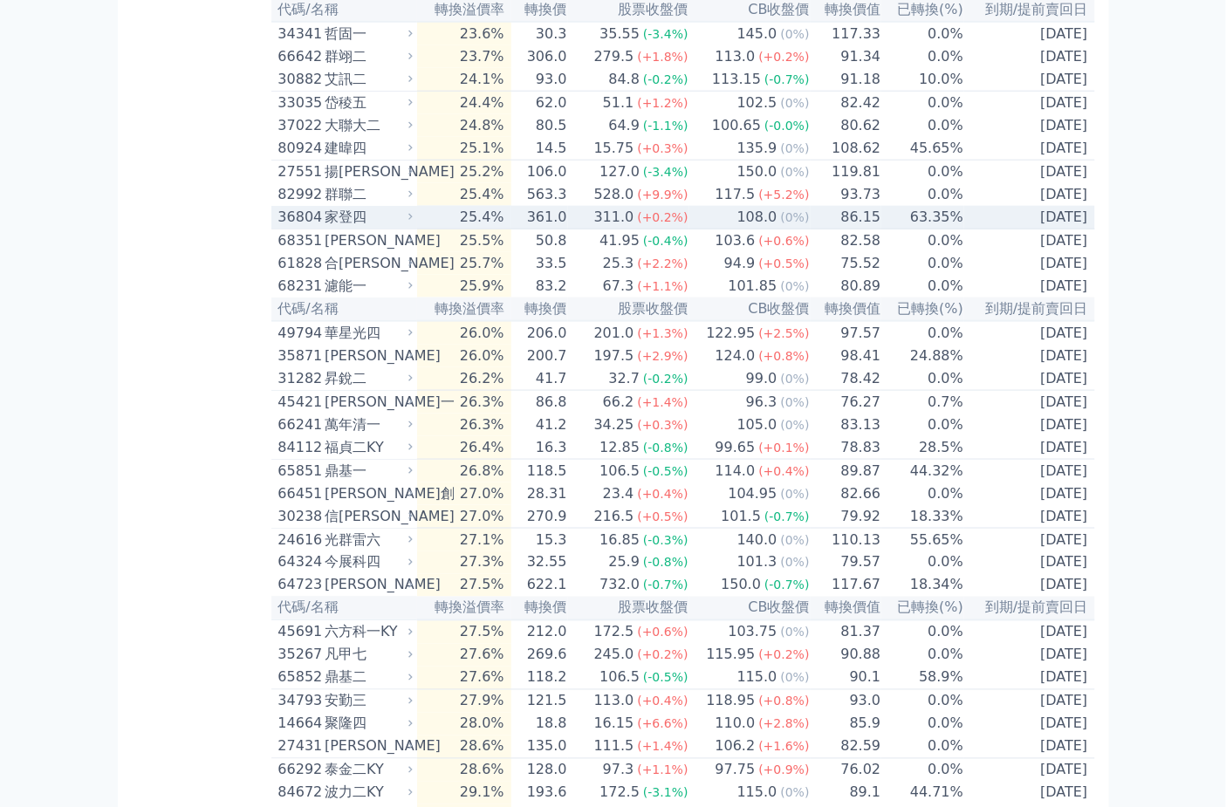
click at [743, 228] on div "108.0" at bounding box center [757, 217] width 47 height 21
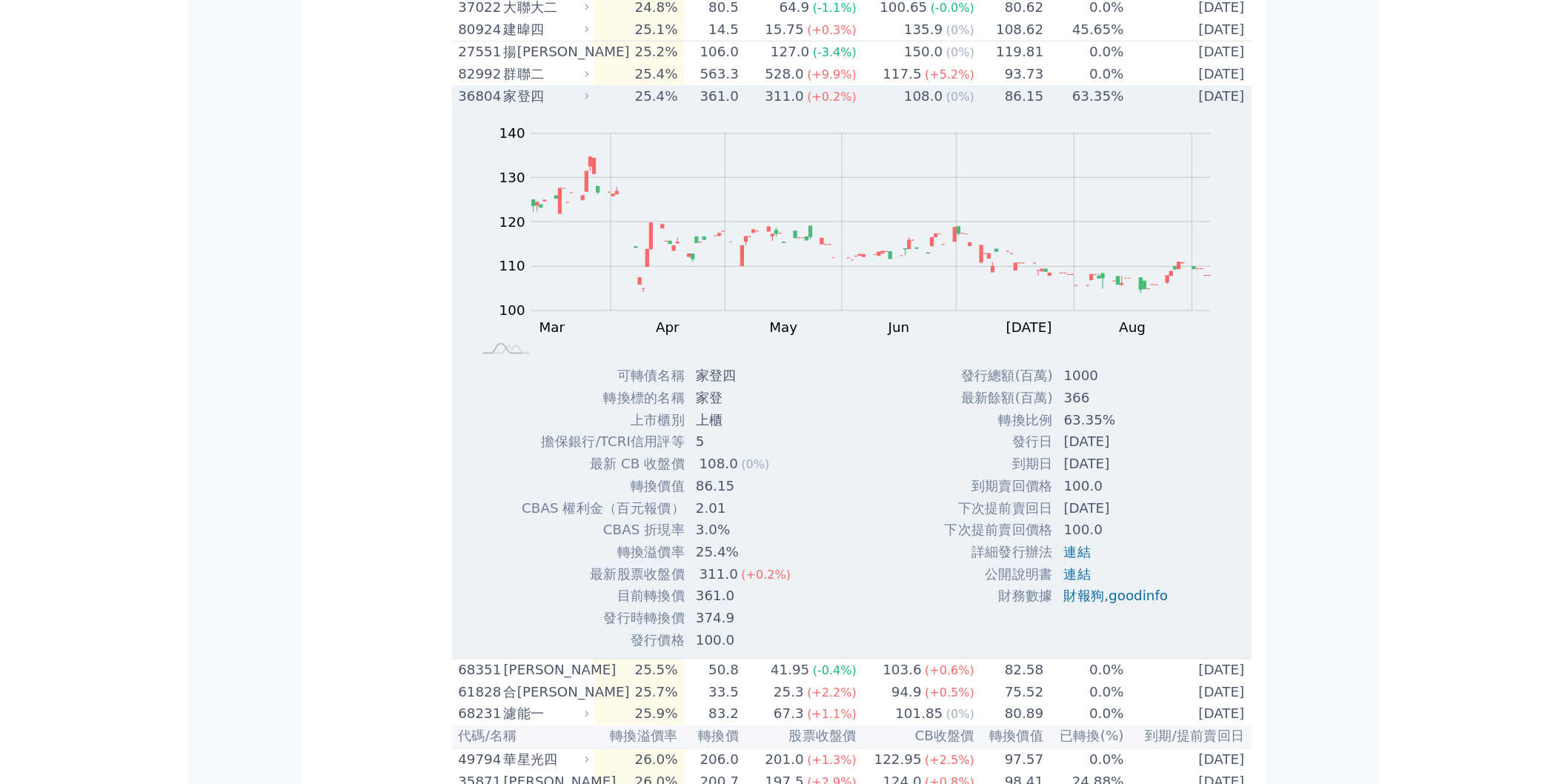
scroll to position [6258, 0]
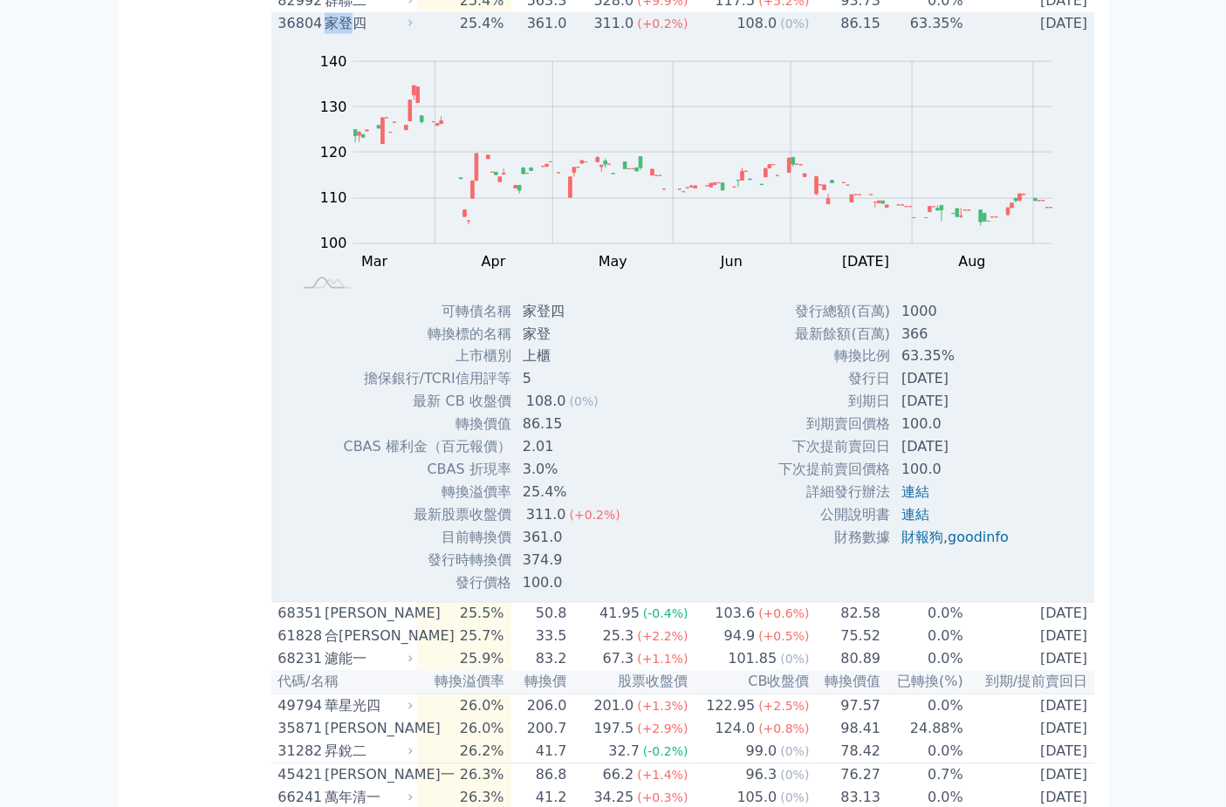
drag, startPoint x: 351, startPoint y: 347, endPoint x: 326, endPoint y: 358, distance: 26.6
click at [326, 34] on div "家登四" at bounding box center [367, 23] width 85 height 21
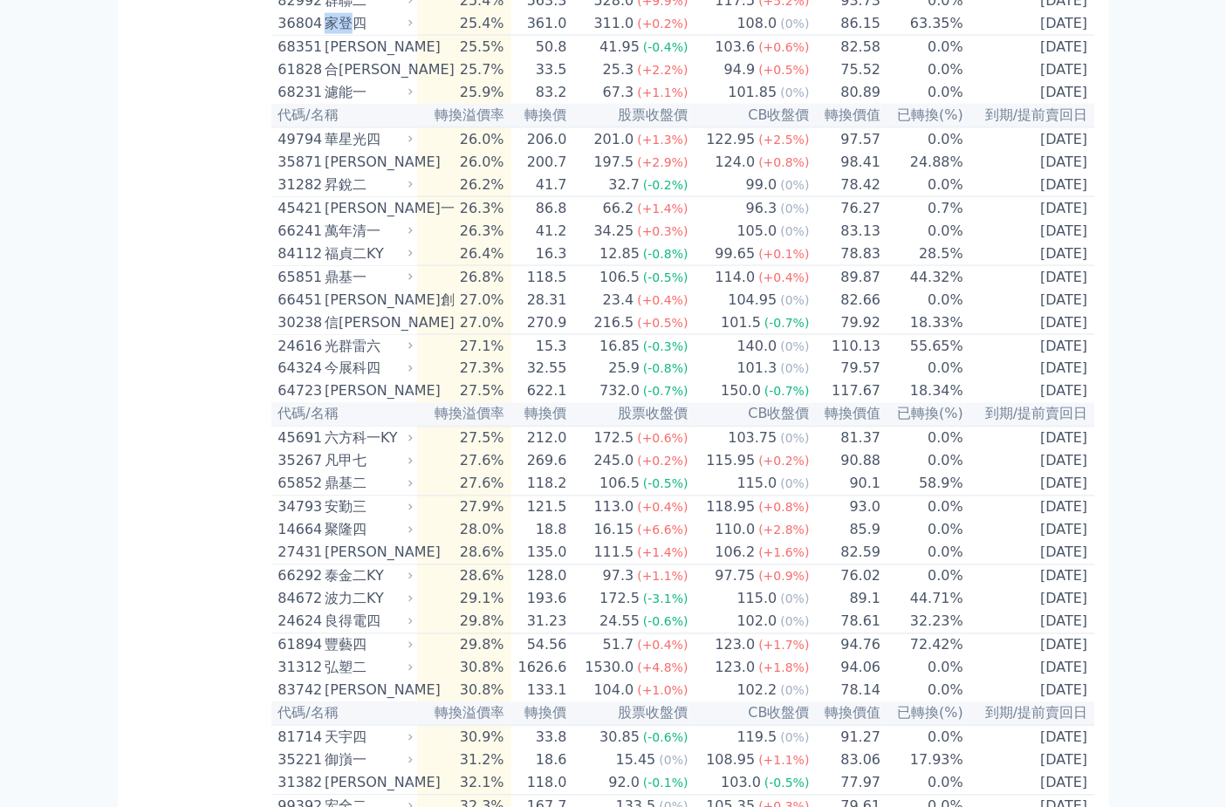
copy div "家登"
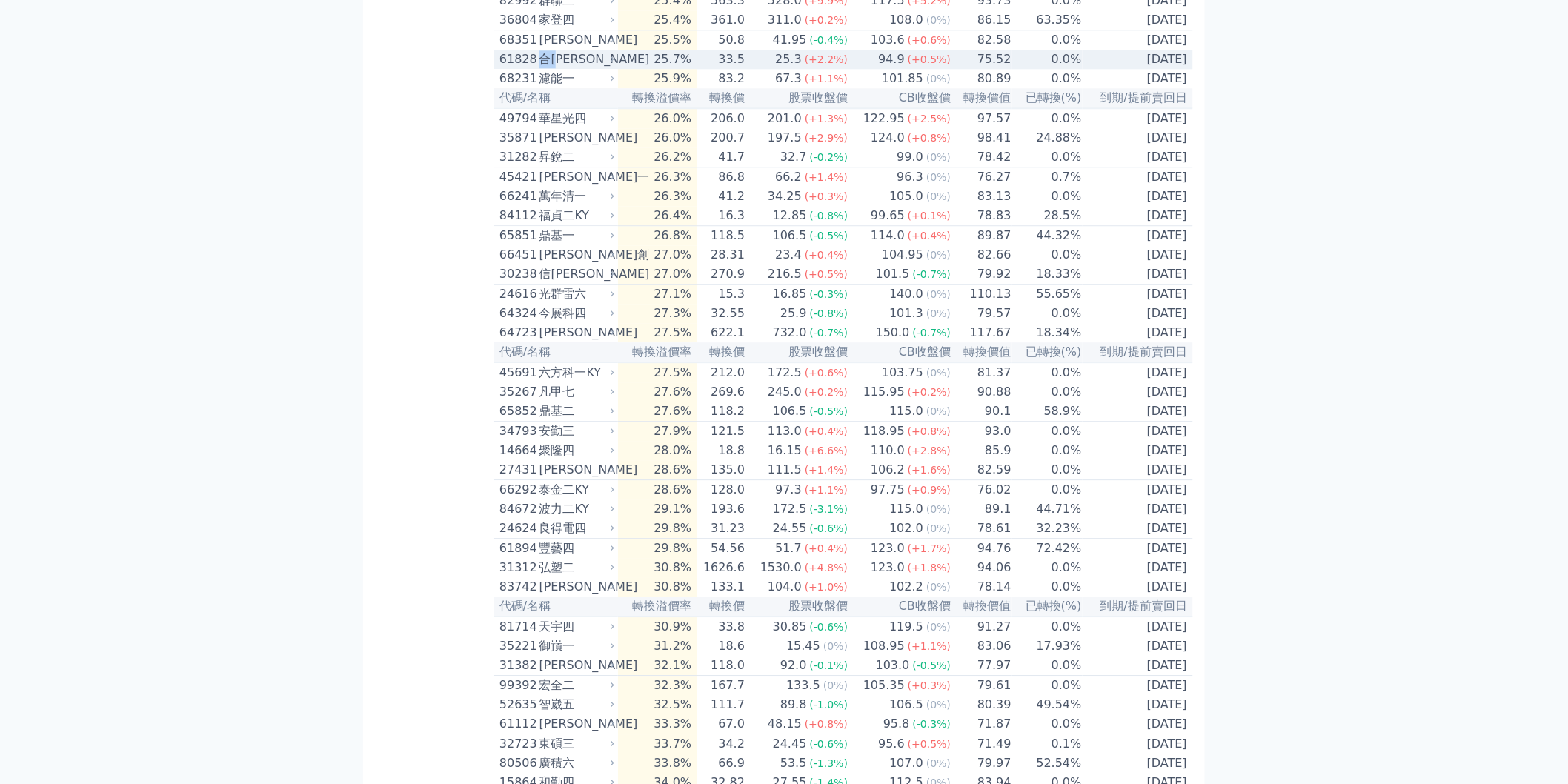
drag, startPoint x: 564, startPoint y: 345, endPoint x: 543, endPoint y: 345, distance: 21.0
click at [543, 68] on div "合[PERSON_NAME]" at bounding box center [575, 59] width 72 height 18
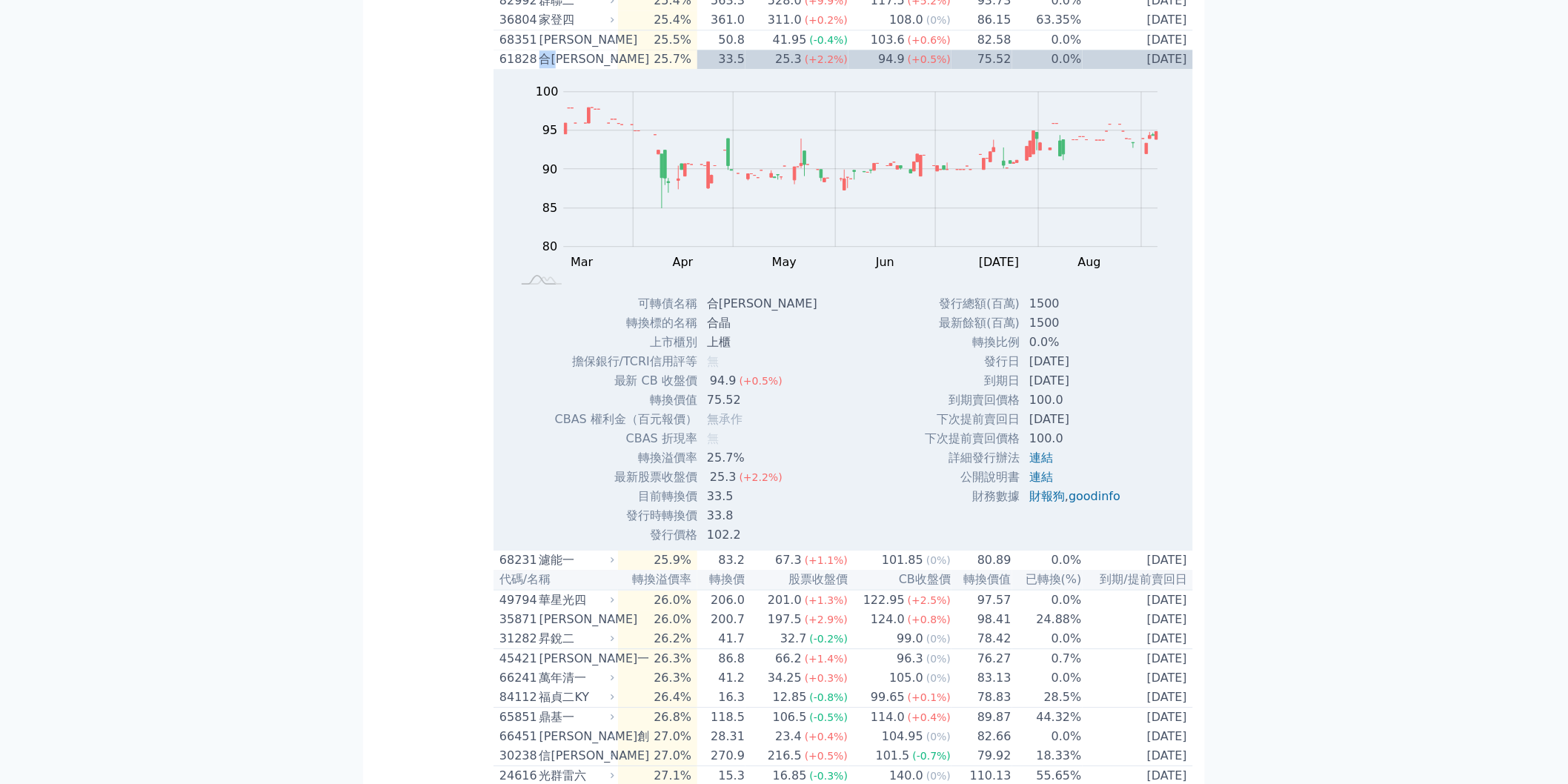
copy div "合晶"
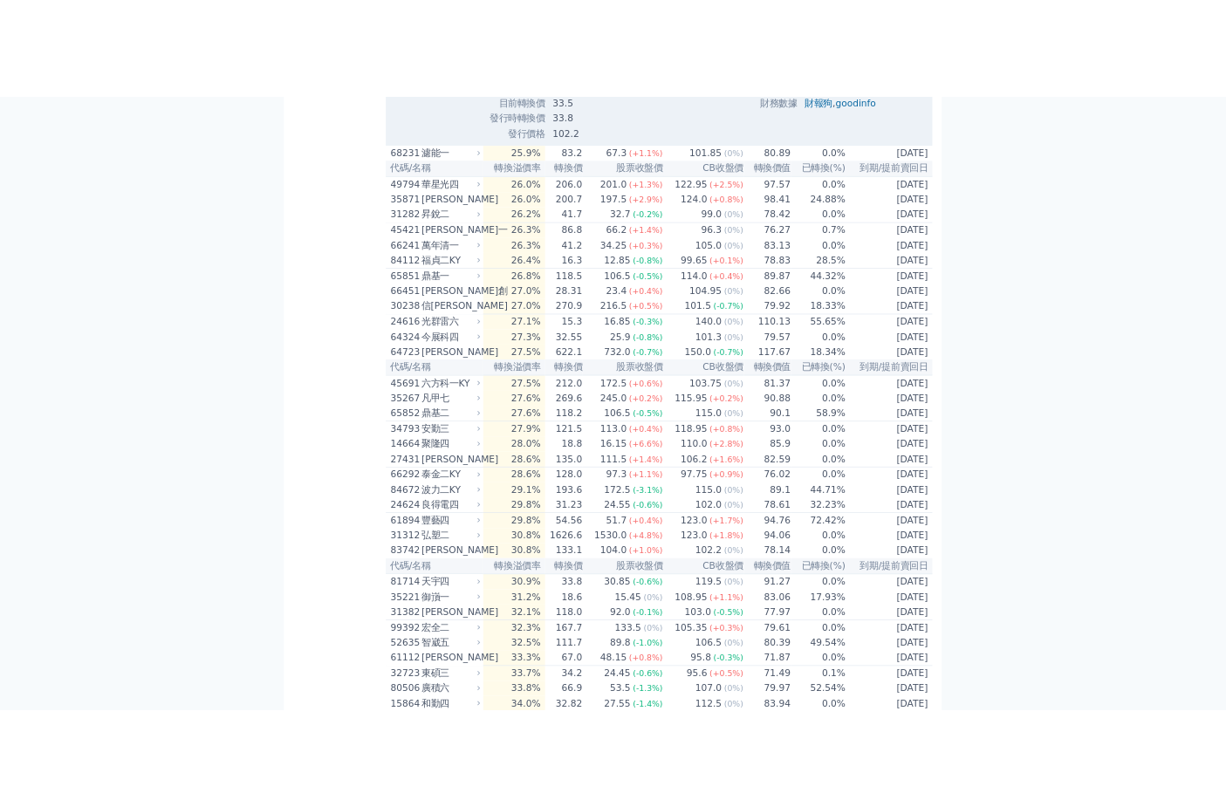
scroll to position [7950, 0]
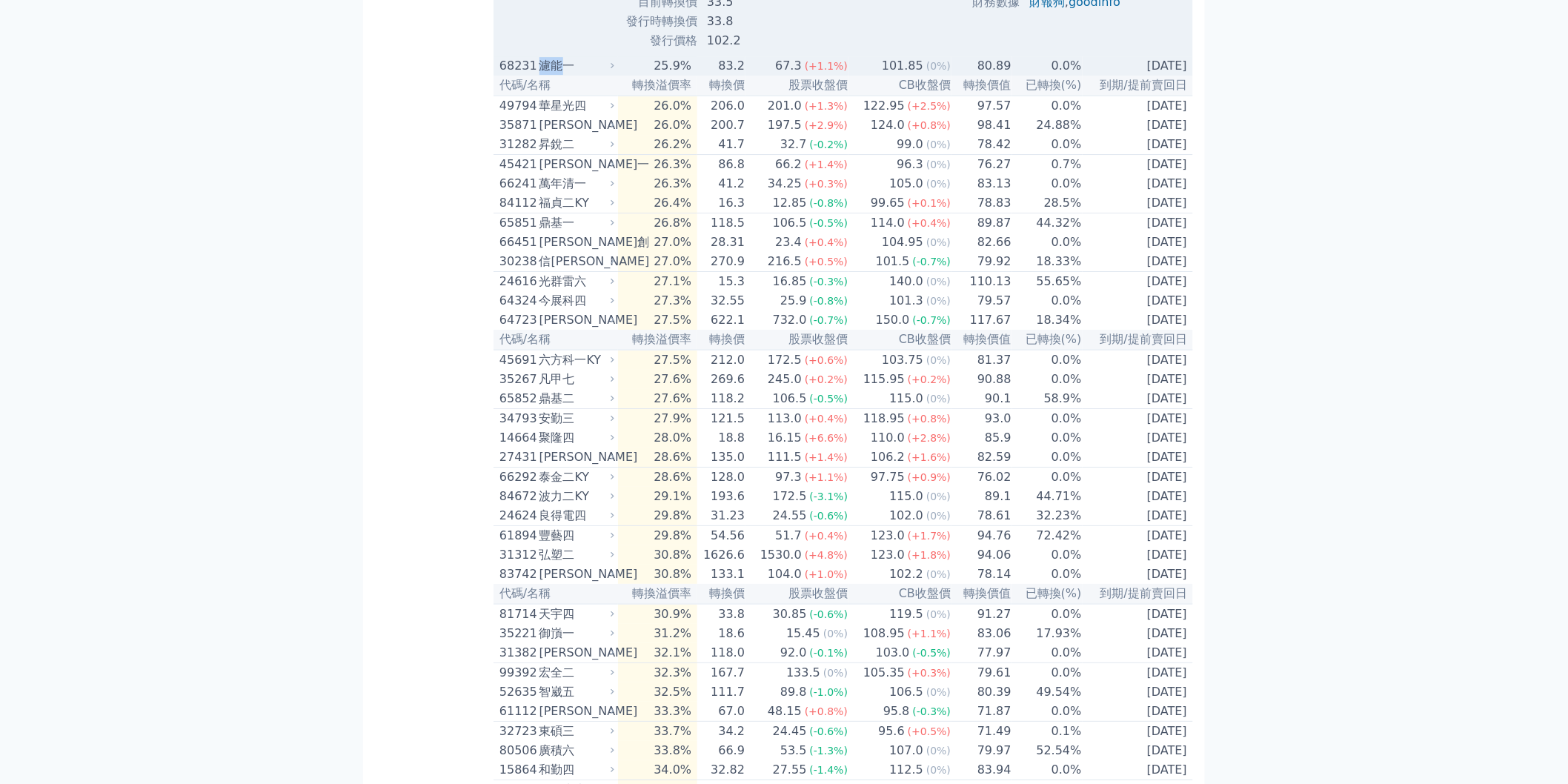
drag, startPoint x: 565, startPoint y: 343, endPoint x: 515, endPoint y: 187, distance: 163.8
click at [543, 75] on div "濾能一" at bounding box center [575, 65] width 72 height 18
copy div "濾能"
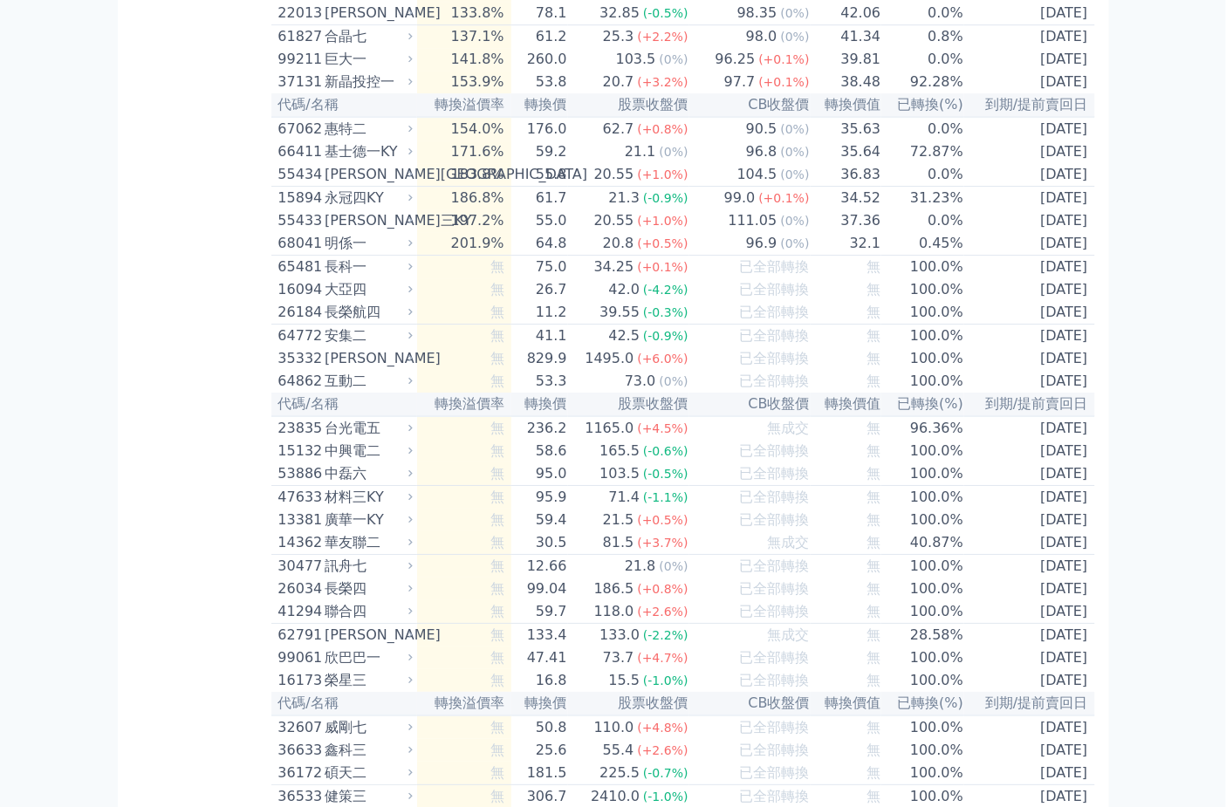
scroll to position [8356, 0]
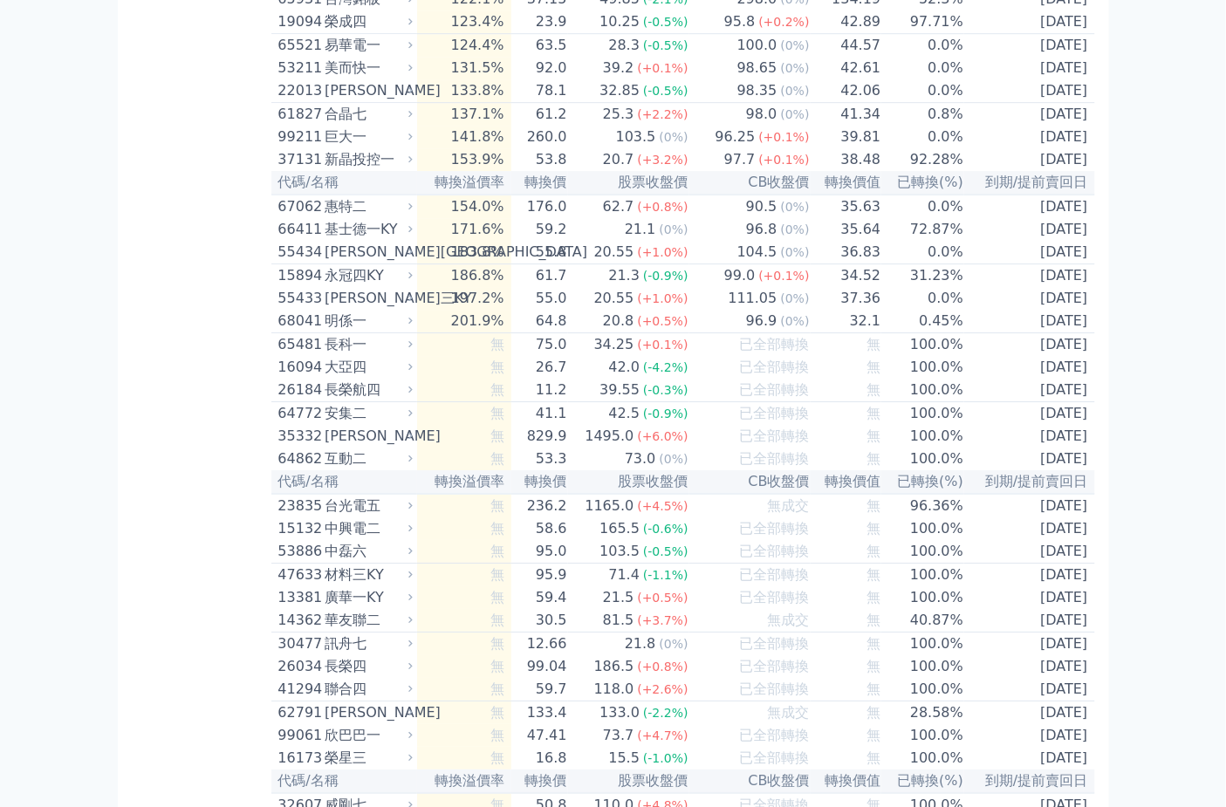
drag, startPoint x: 355, startPoint y: 338, endPoint x: 329, endPoint y: 334, distance: 26.4
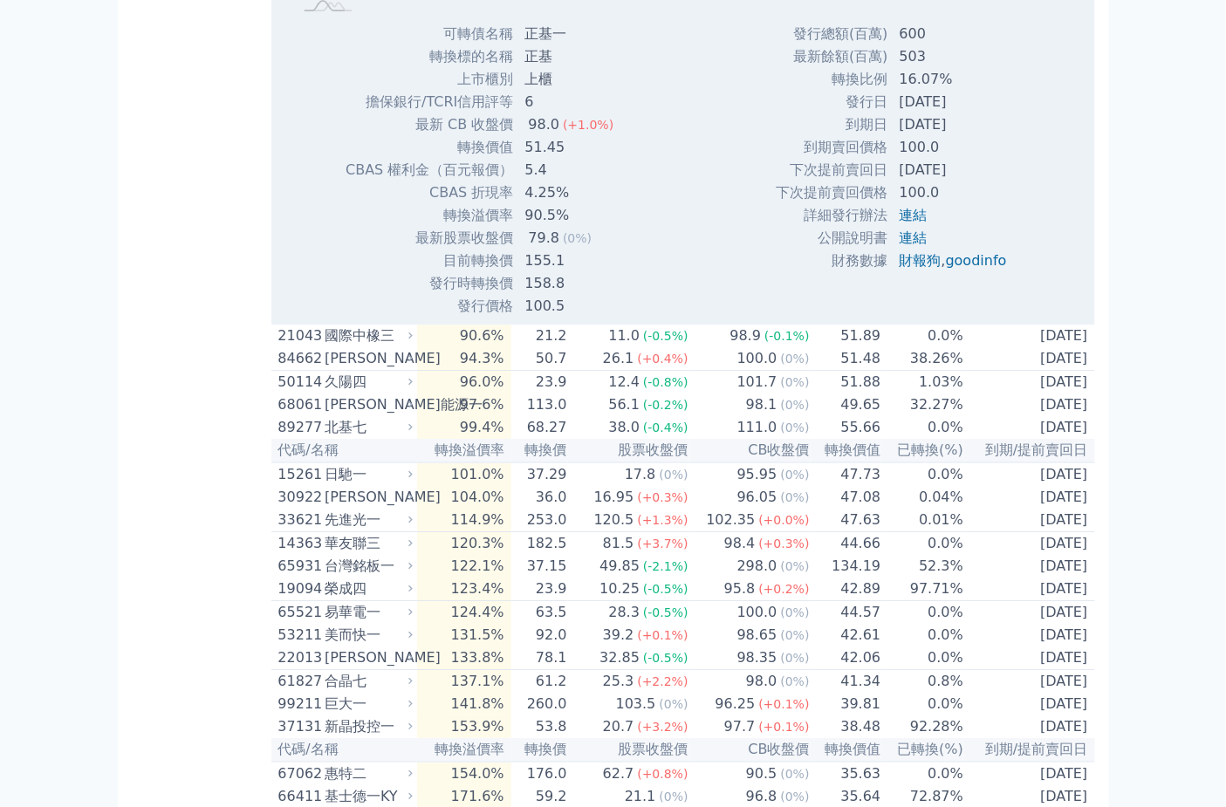
copy div "正基"
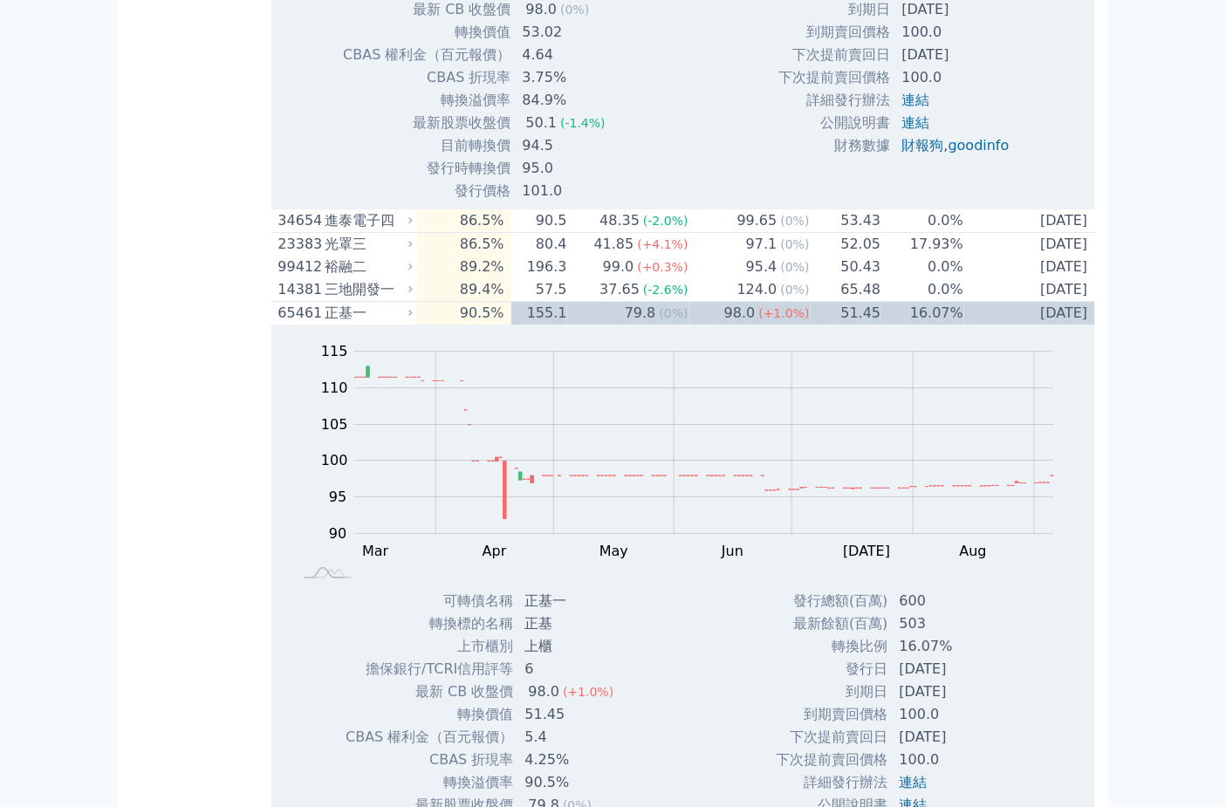
drag, startPoint x: 521, startPoint y: 517, endPoint x: 551, endPoint y: 527, distance: 31.2
copy td "晶宏"
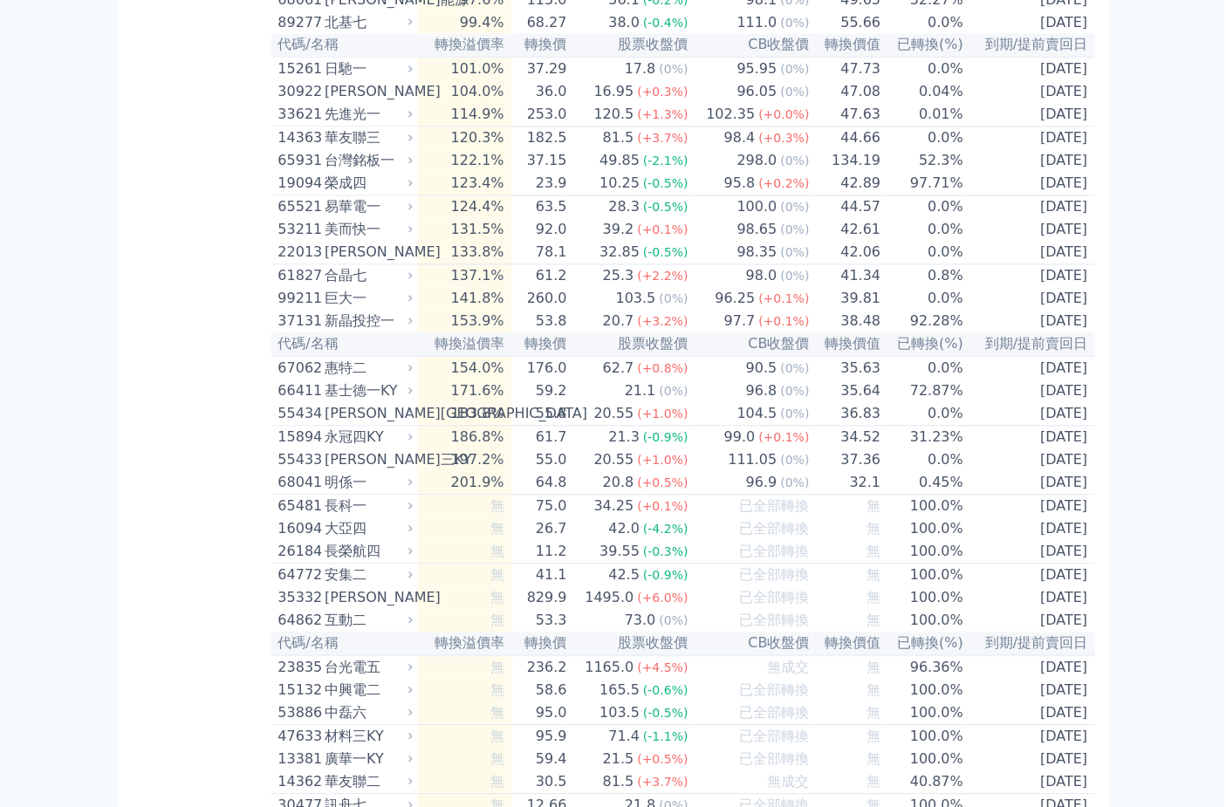
scroll to position [9907, 0]
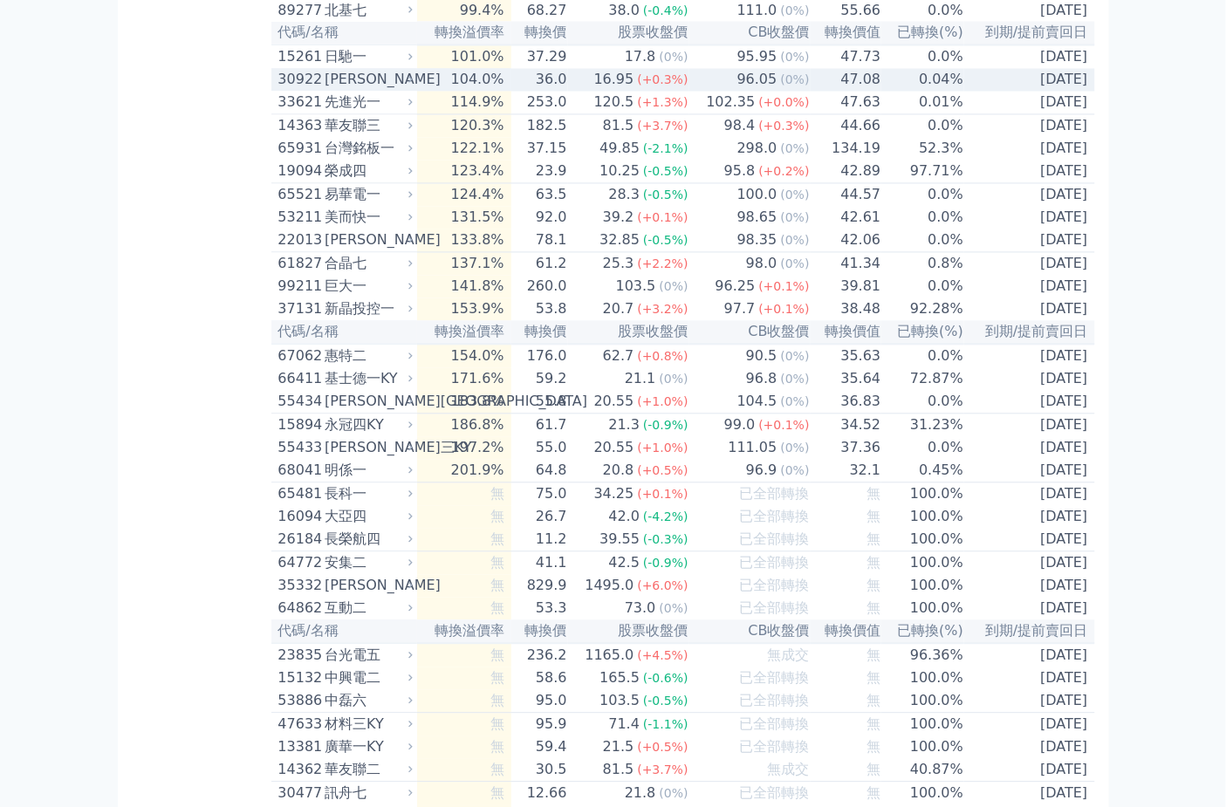
click at [375, 91] on div "[PERSON_NAME]" at bounding box center [367, 80] width 85 height 21
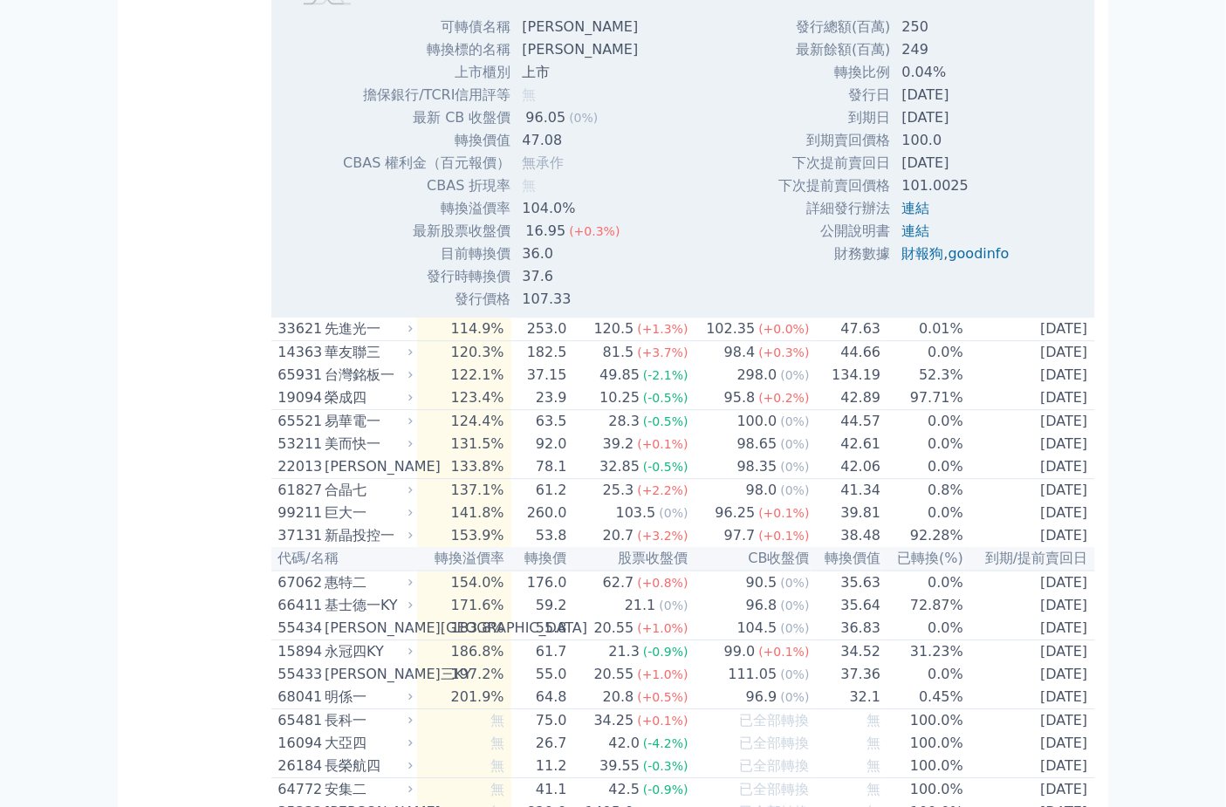
scroll to position [10295, 0]
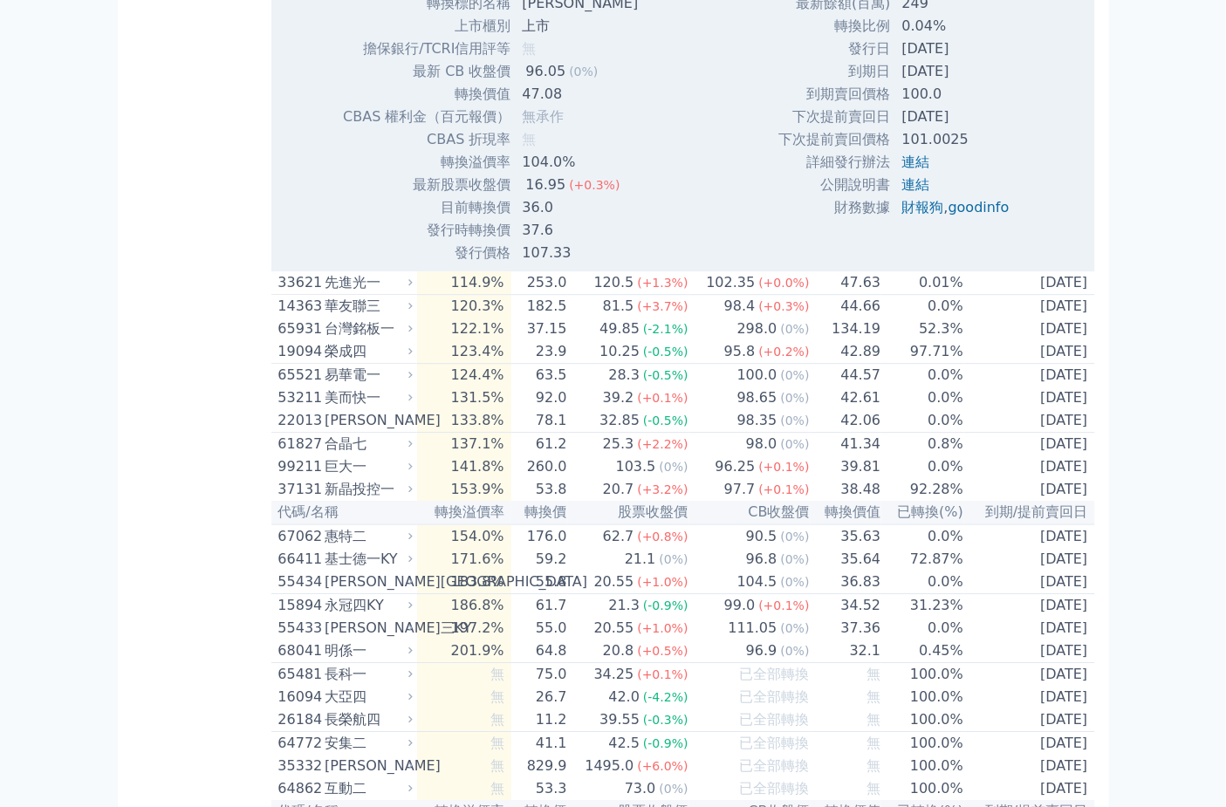
drag, startPoint x: 351, startPoint y: 286, endPoint x: 328, endPoint y: 298, distance: 25.8
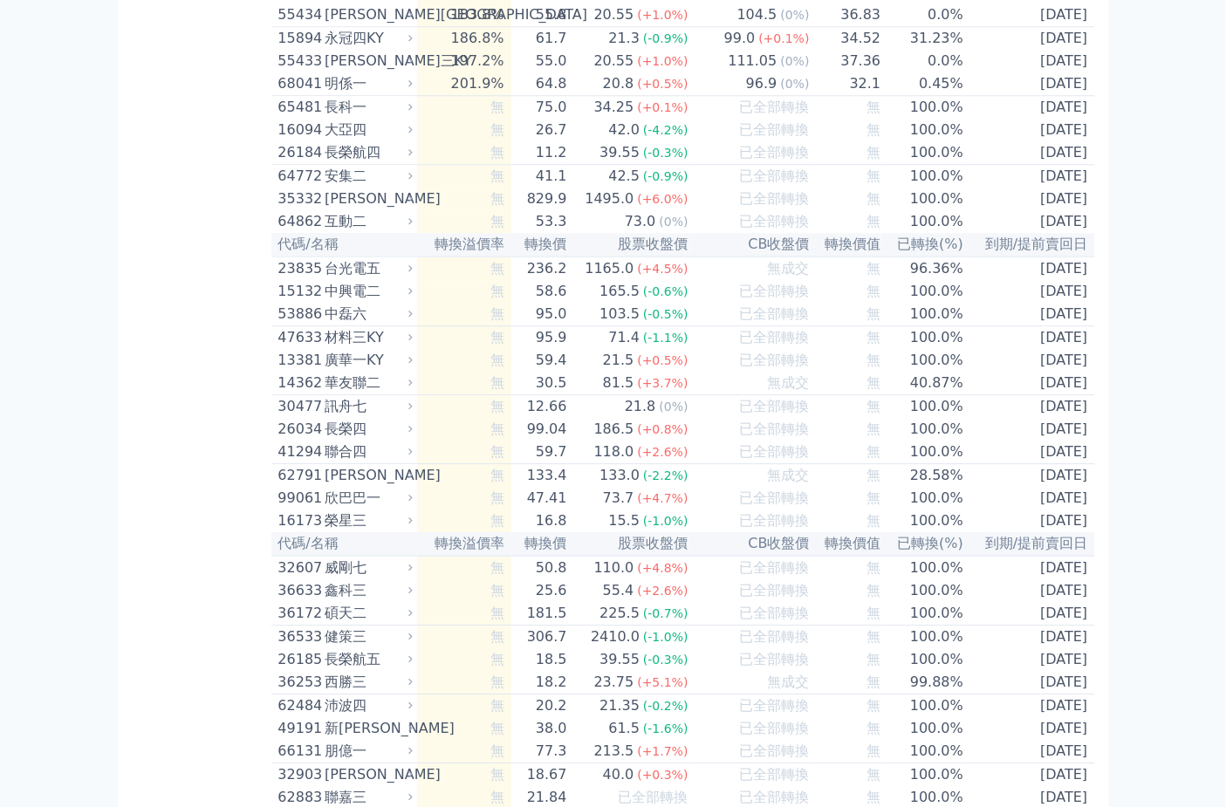
copy div "[PERSON_NAME]"
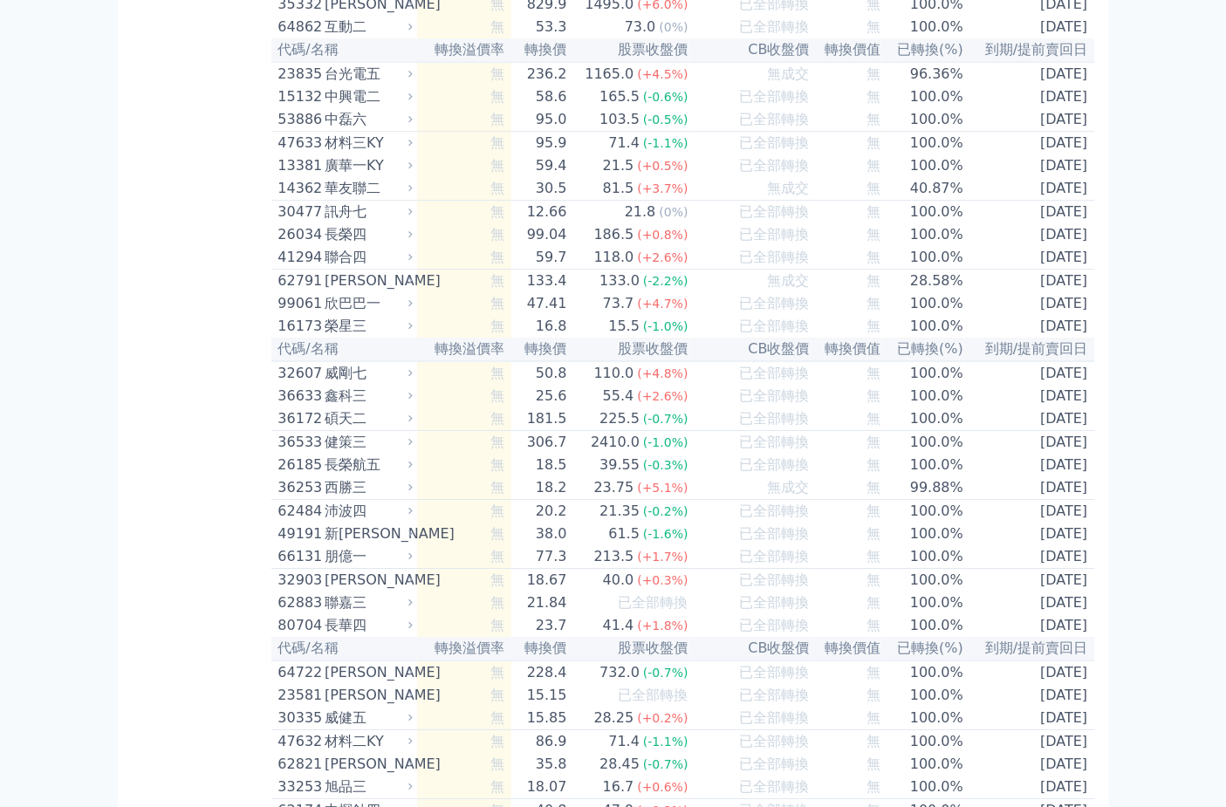
drag, startPoint x: 351, startPoint y: 77, endPoint x: 330, endPoint y: 82, distance: 21.6
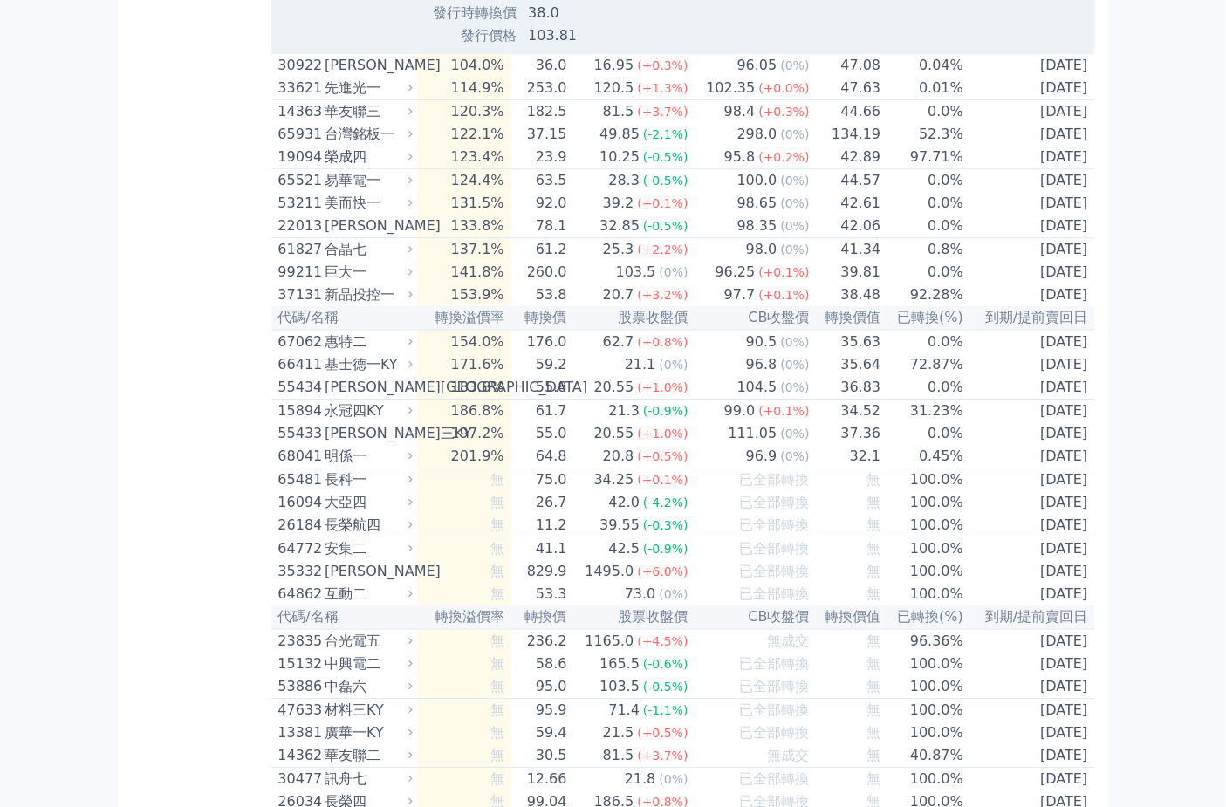
copy div "日馳"
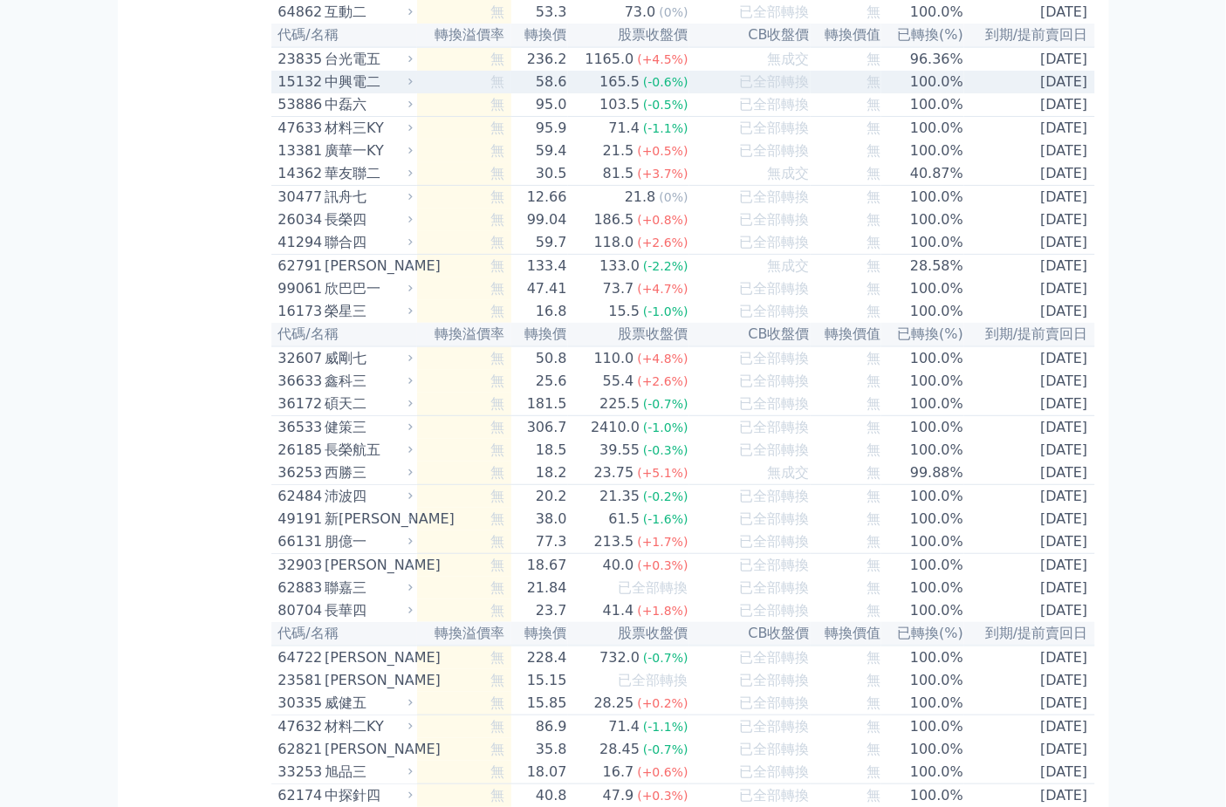
scroll to position [11070, 0]
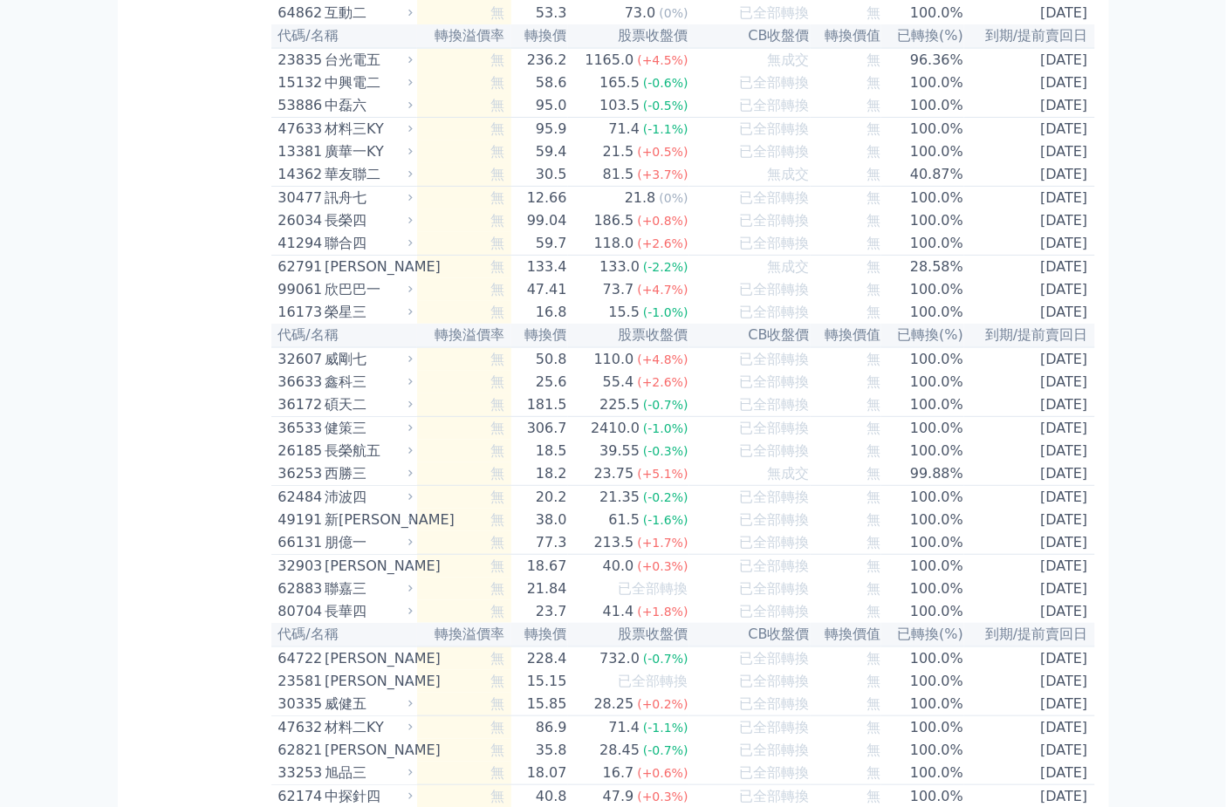
drag, startPoint x: 350, startPoint y: 508, endPoint x: 330, endPoint y: 510, distance: 20.2
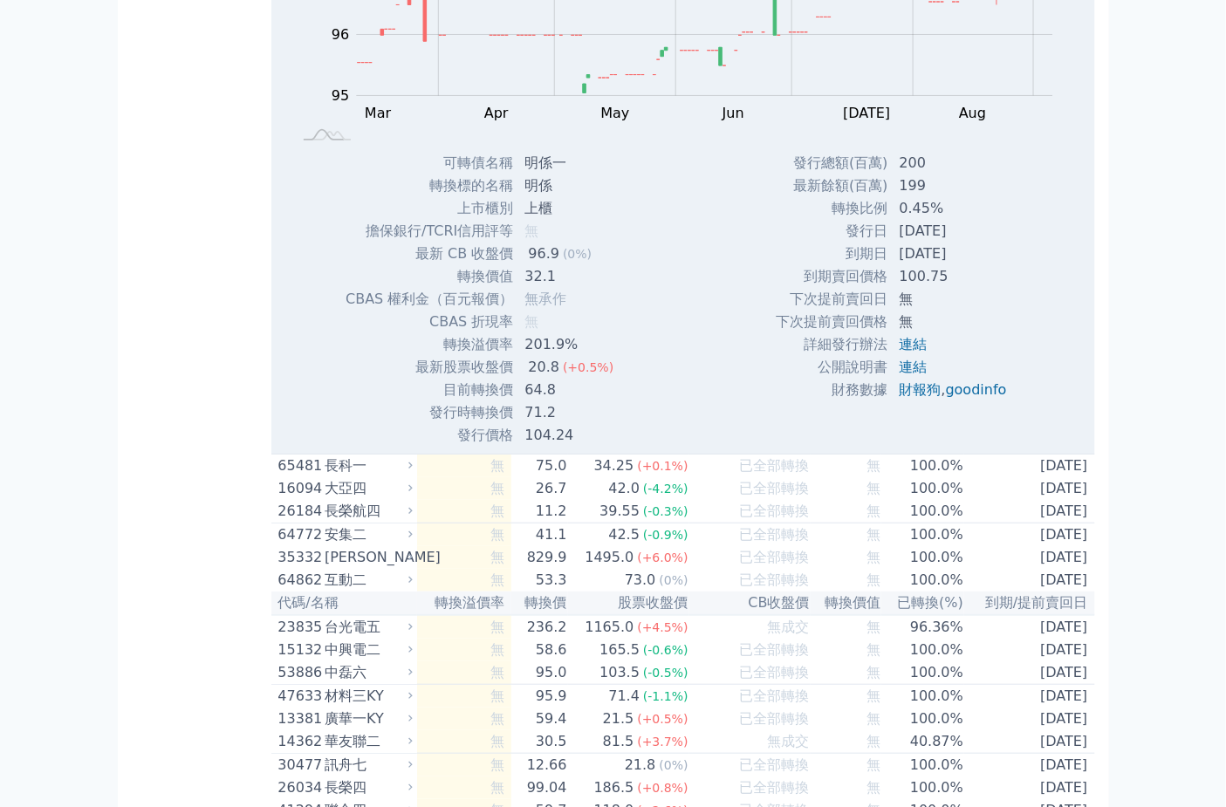
copy div "明係"
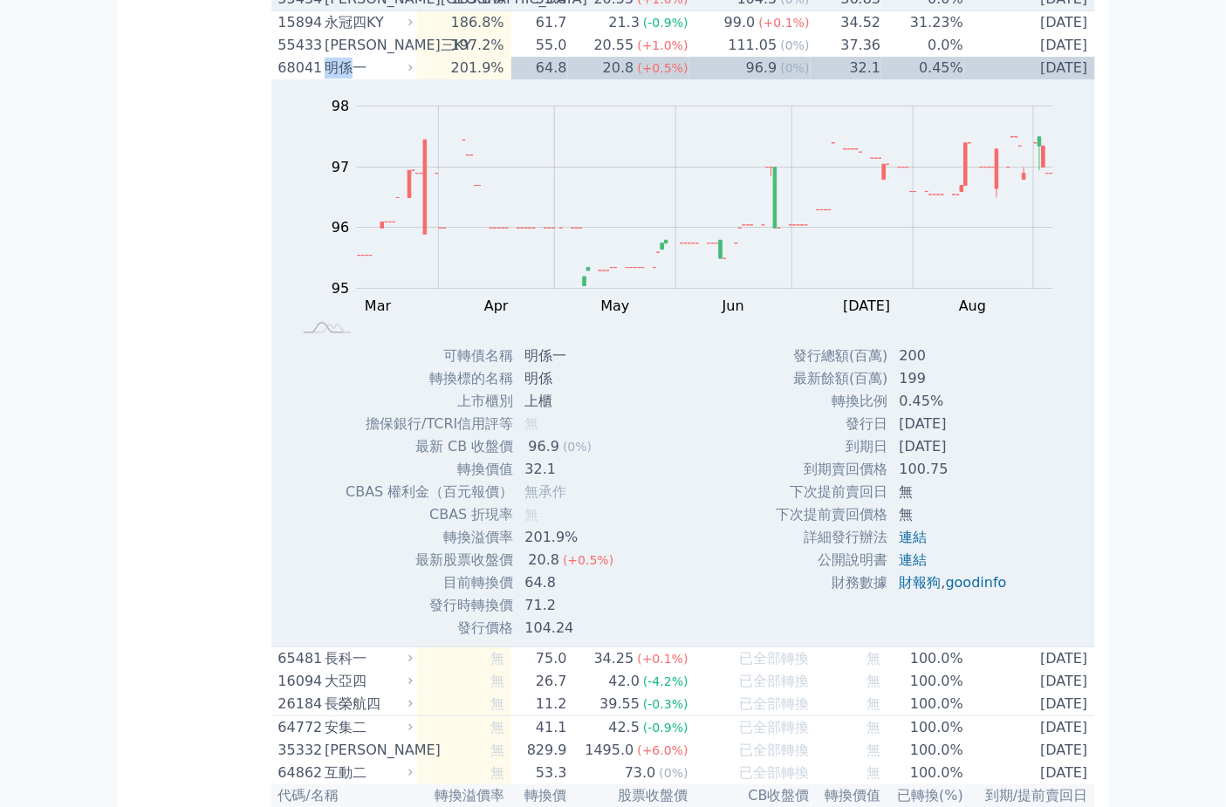
scroll to position [10877, 0]
drag, startPoint x: 351, startPoint y: 509, endPoint x: 327, endPoint y: 512, distance: 23.8
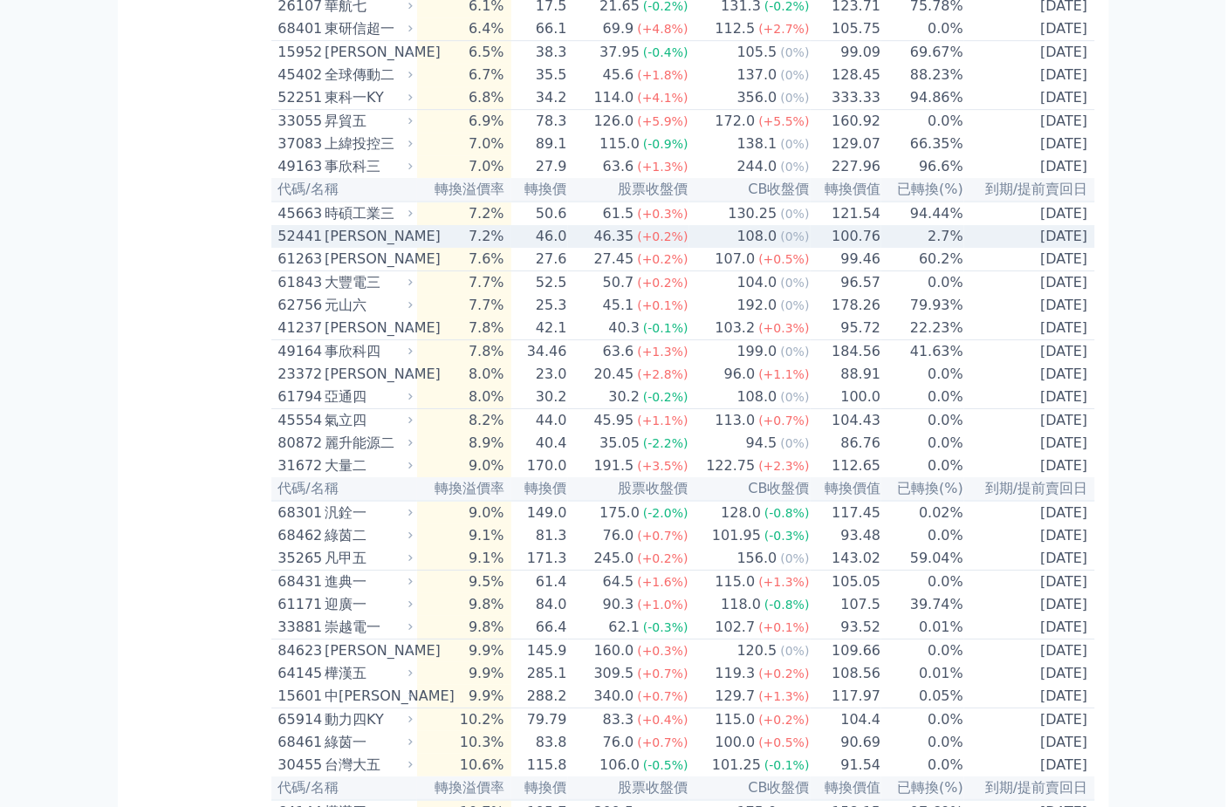
scroll to position [1763, 0]
drag, startPoint x: 359, startPoint y: 378, endPoint x: 326, endPoint y: 385, distance: 33.0
click at [326, 248] on div "[PERSON_NAME]" at bounding box center [367, 237] width 85 height 21
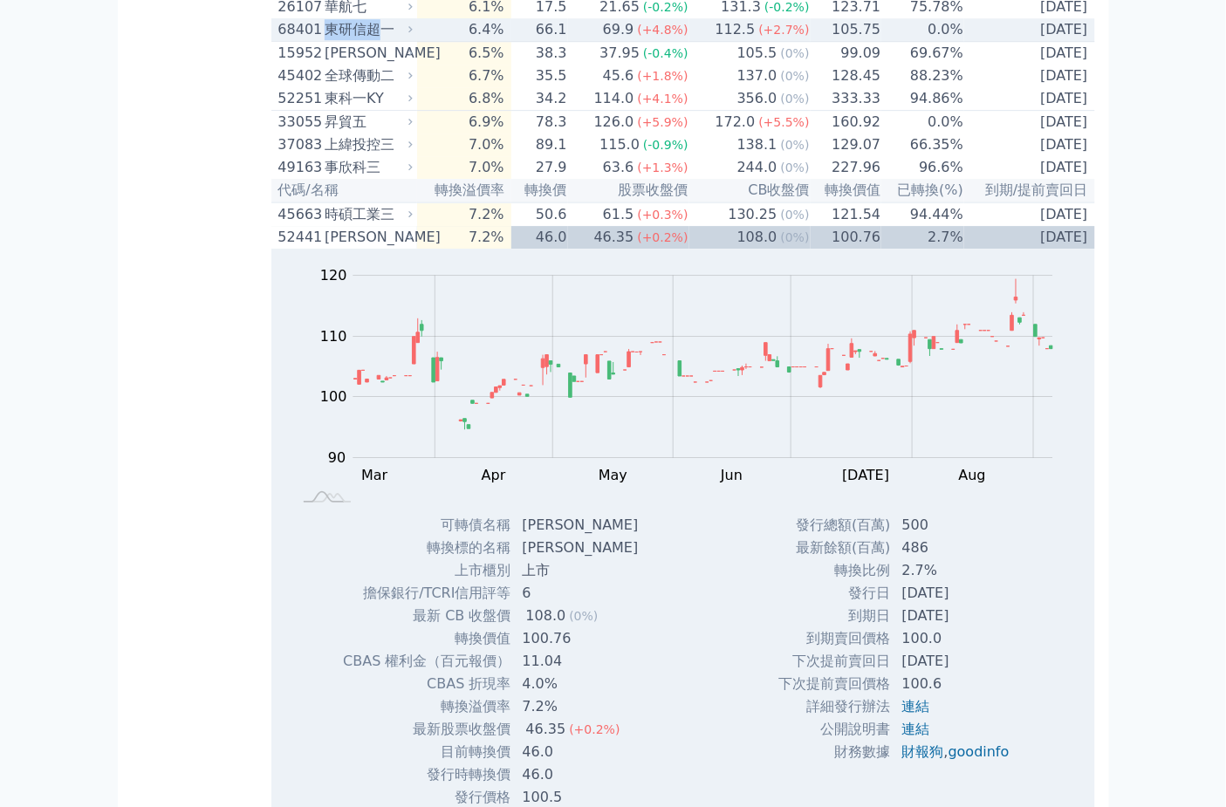
drag, startPoint x: 378, startPoint y: 155, endPoint x: 327, endPoint y: 157, distance: 50.6
click at [327, 40] on div "東研信超一" at bounding box center [367, 29] width 85 height 21
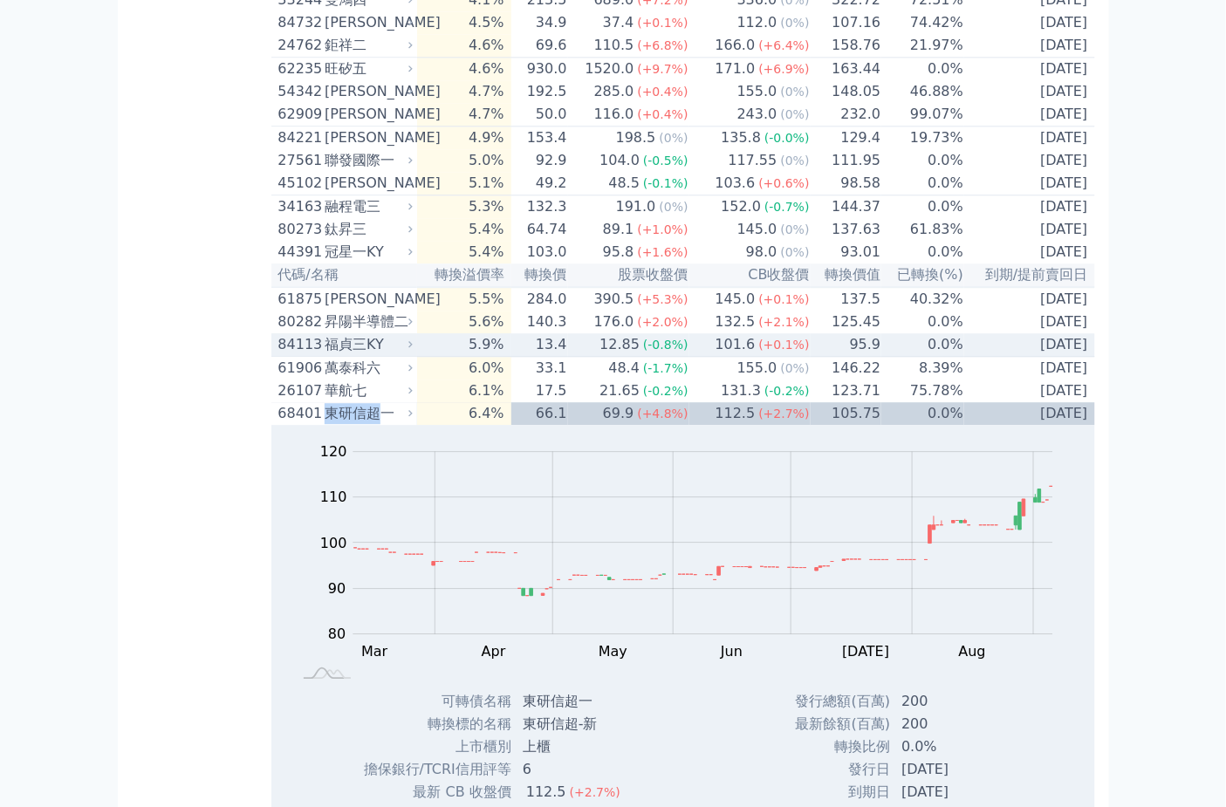
scroll to position [1375, 0]
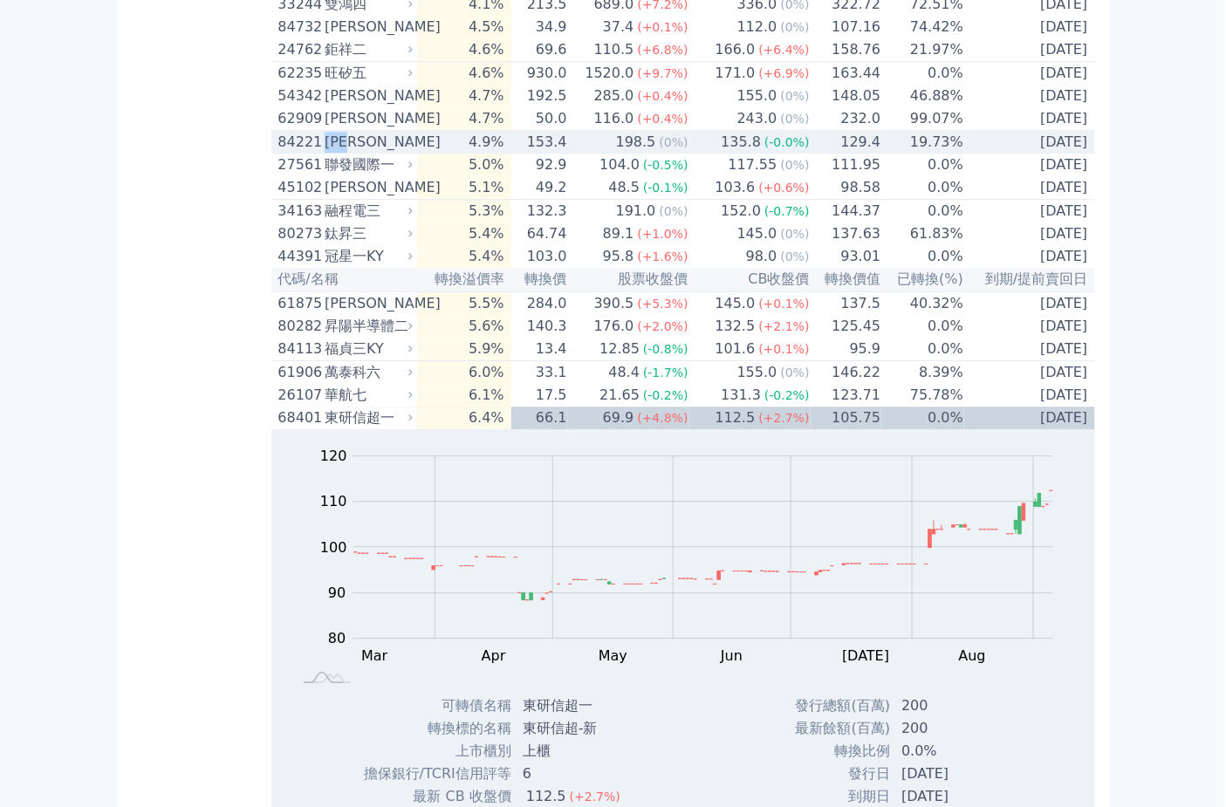
drag, startPoint x: 365, startPoint y: 244, endPoint x: 326, endPoint y: 246, distance: 38.4
click at [326, 153] on div "[PERSON_NAME]" at bounding box center [367, 142] width 85 height 21
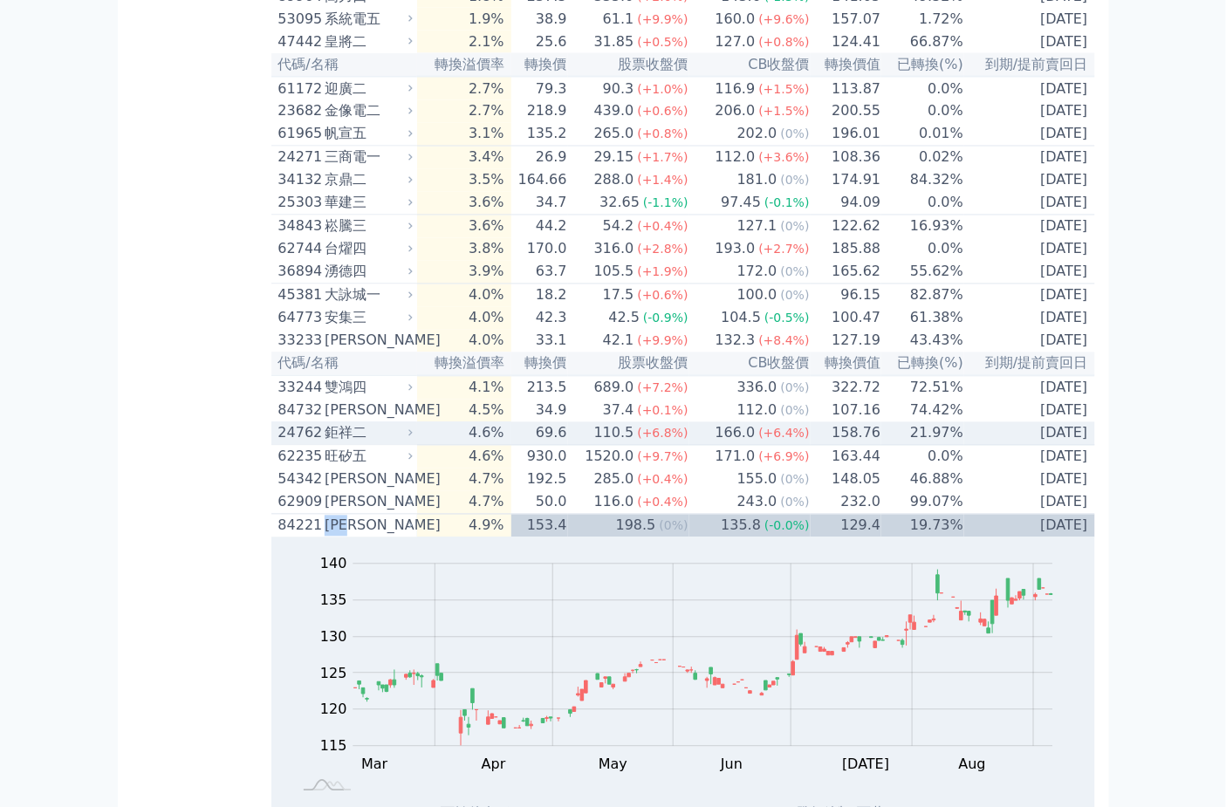
scroll to position [988, 0]
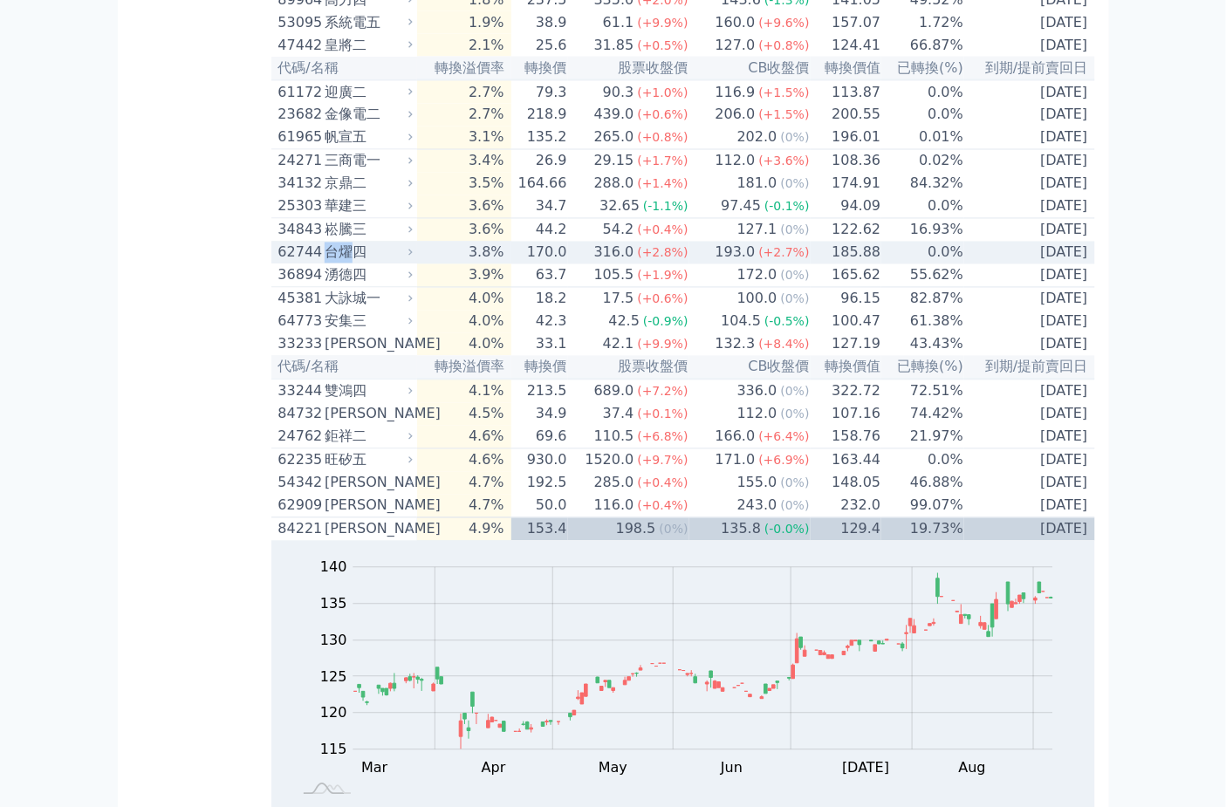
drag, startPoint x: 353, startPoint y: 332, endPoint x: 332, endPoint y: 341, distance: 21.9
click at [332, 264] on div "台燿四" at bounding box center [367, 253] width 85 height 21
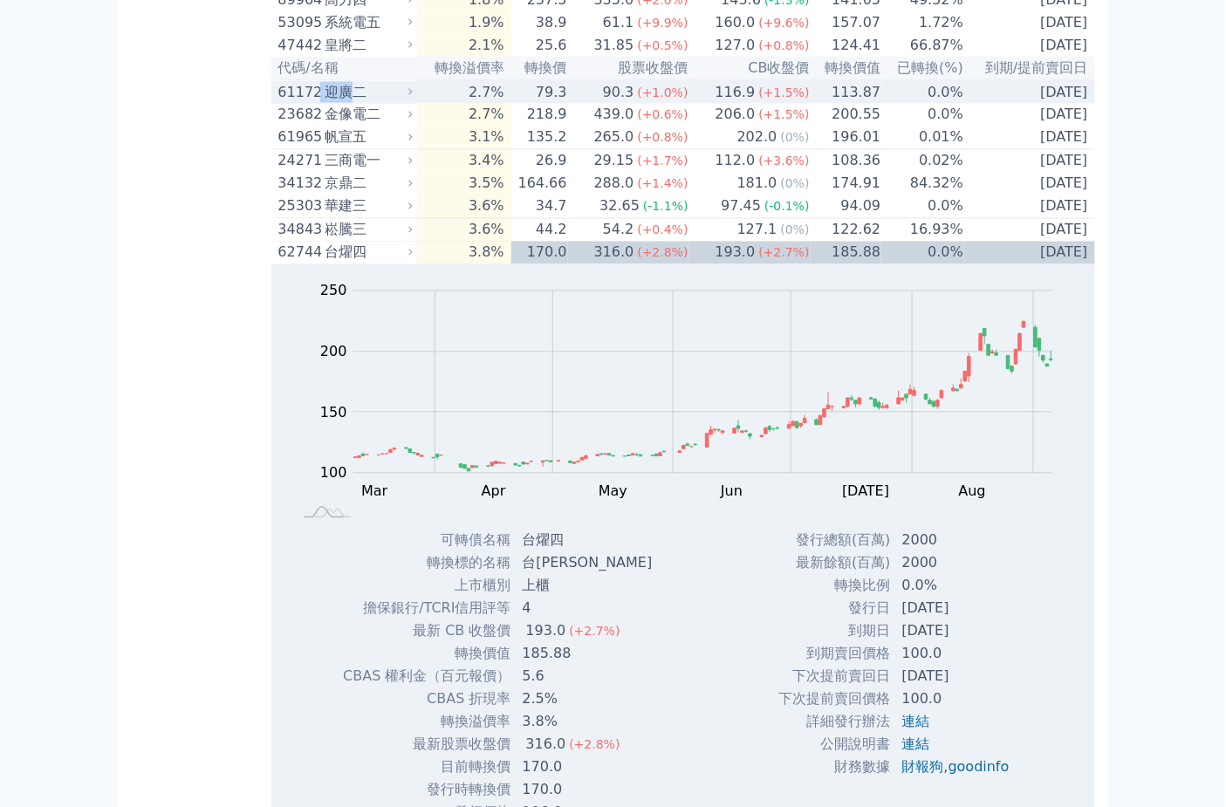
drag, startPoint x: 352, startPoint y: 159, endPoint x: 323, endPoint y: 154, distance: 29.1
click at [323, 103] on div "61172 迎廣二" at bounding box center [341, 92] width 127 height 21
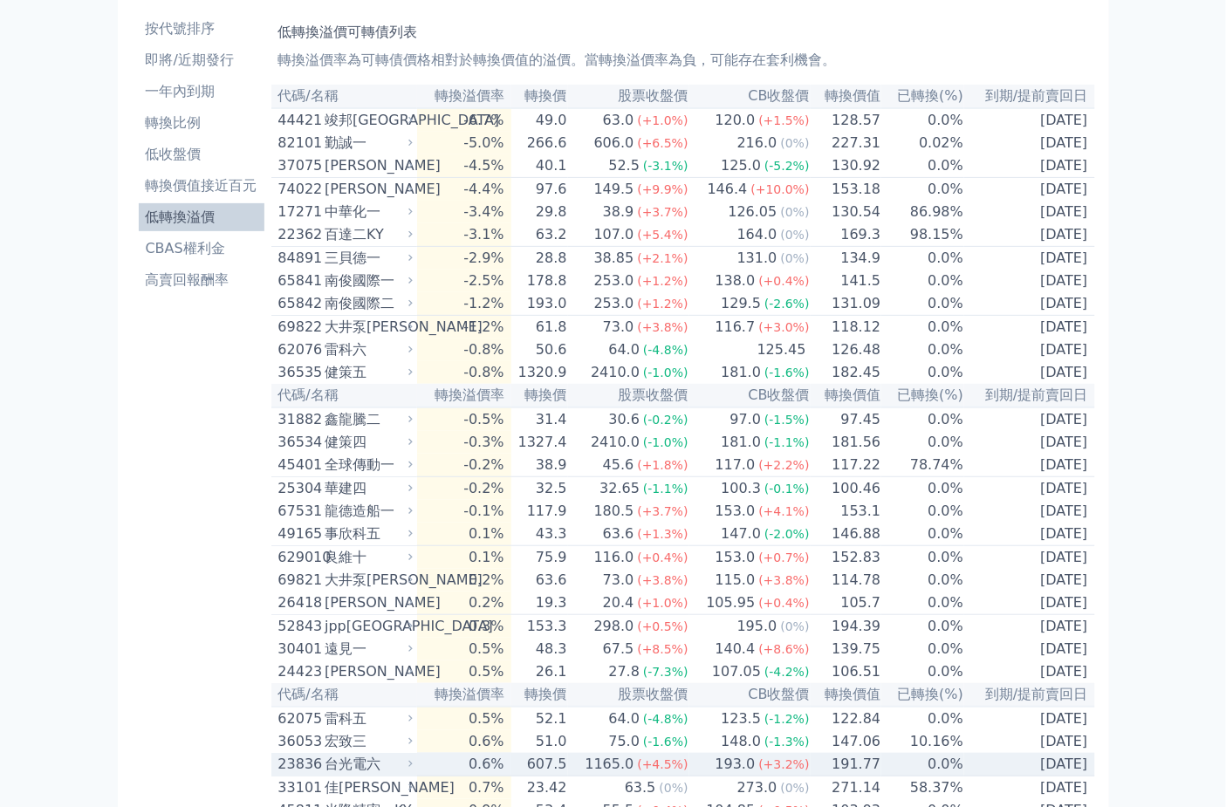
scroll to position [18, 0]
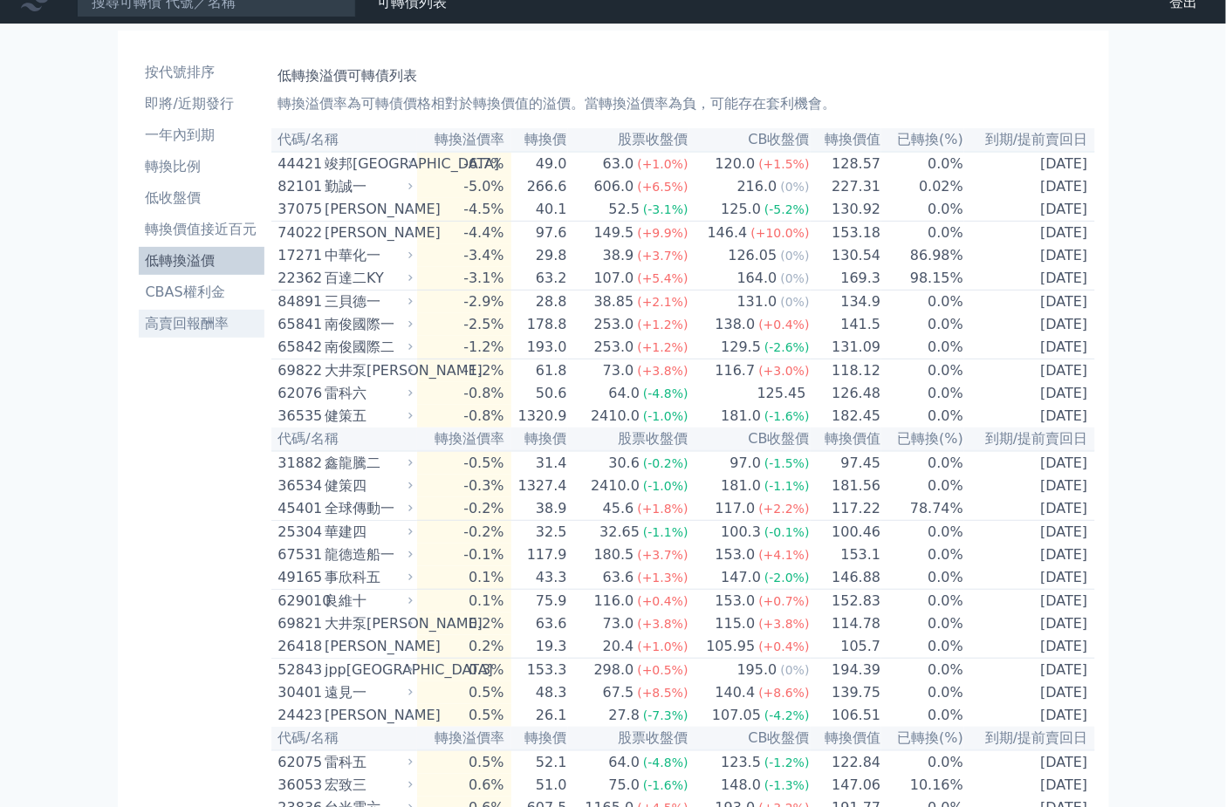
click at [234, 327] on li "高賣回報酬率" at bounding box center [202, 323] width 126 height 21
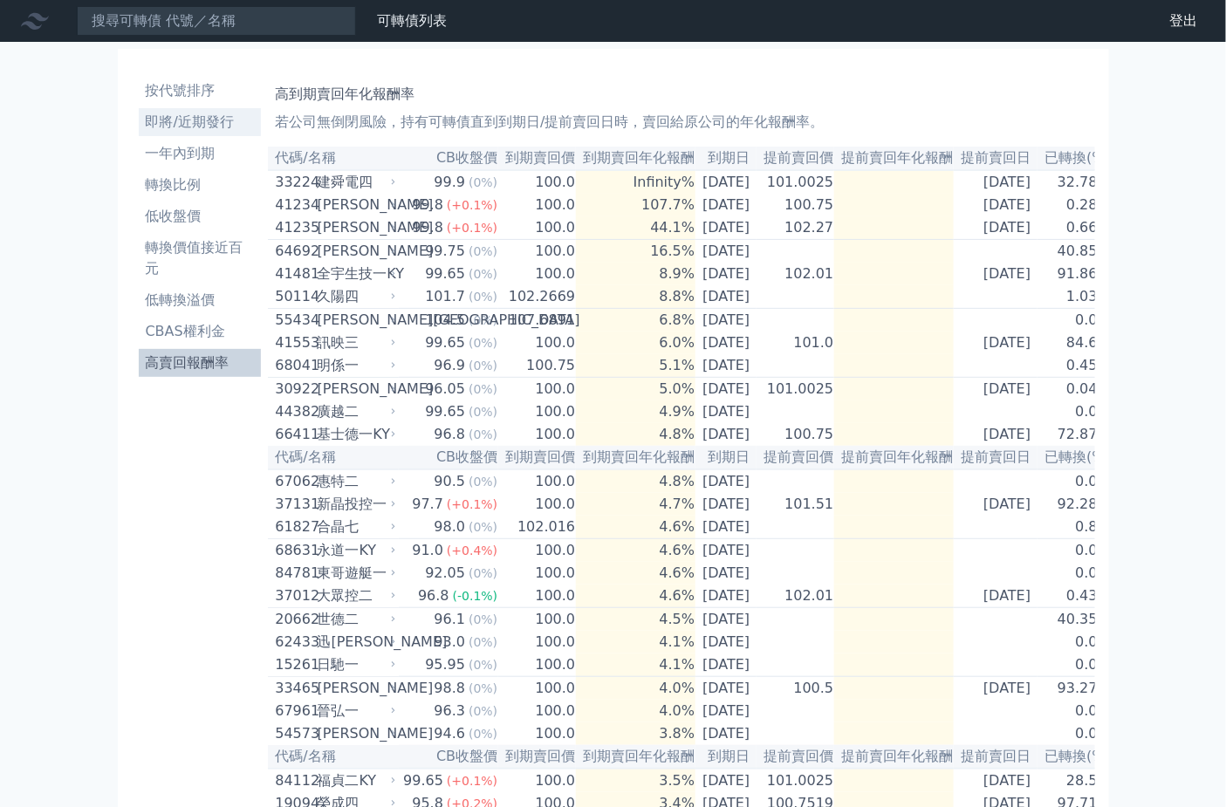
click at [195, 134] on link "即將/近期發行" at bounding box center [200, 122] width 123 height 28
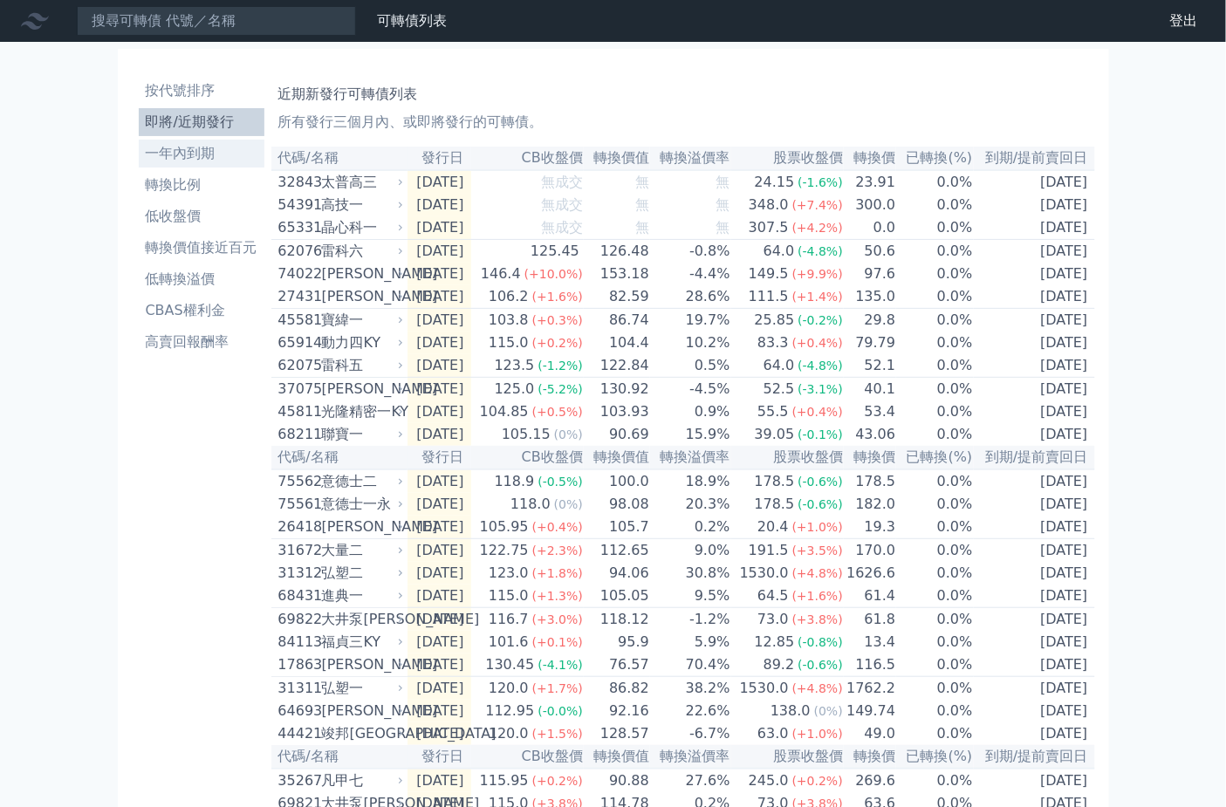
click at [236, 161] on li "一年內到期" at bounding box center [202, 153] width 126 height 21
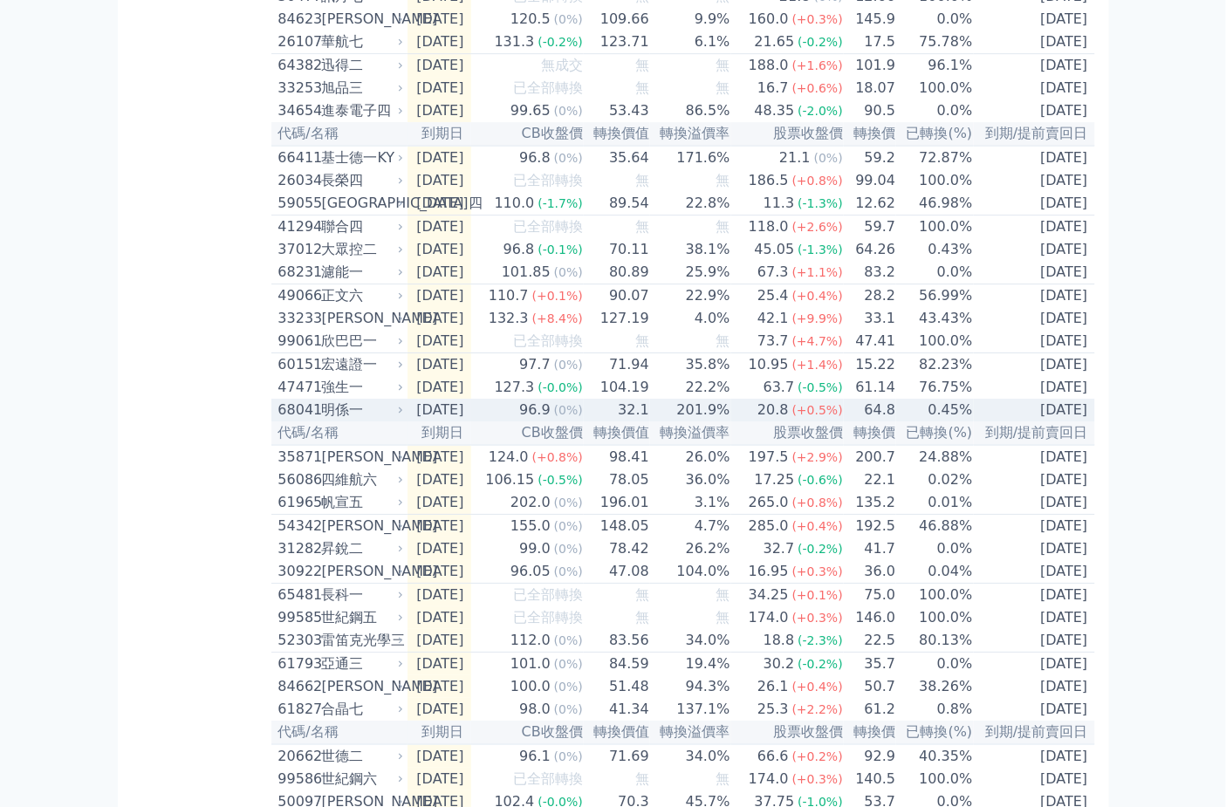
scroll to position [1939, 0]
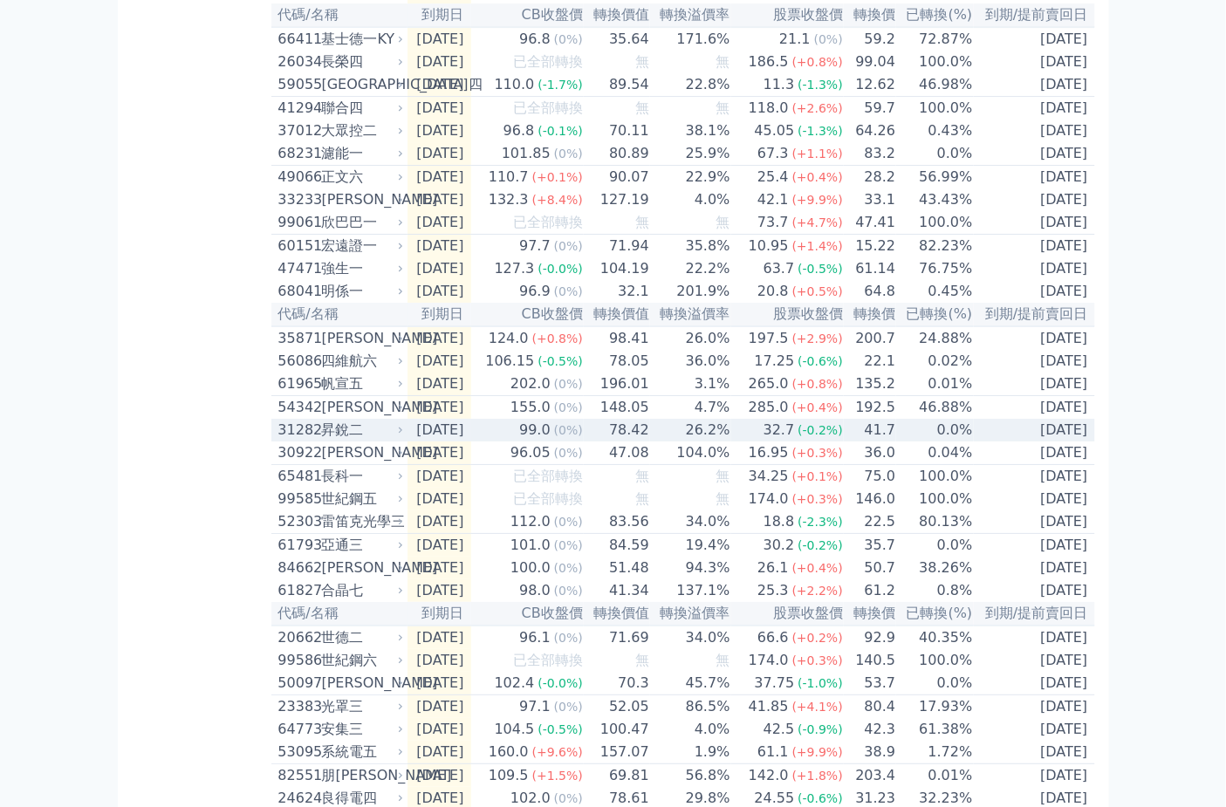
drag, startPoint x: 963, startPoint y: 520, endPoint x: 928, endPoint y: 603, distance: 90.3
click at [928, 442] on td "0.0%" at bounding box center [934, 430] width 77 height 23
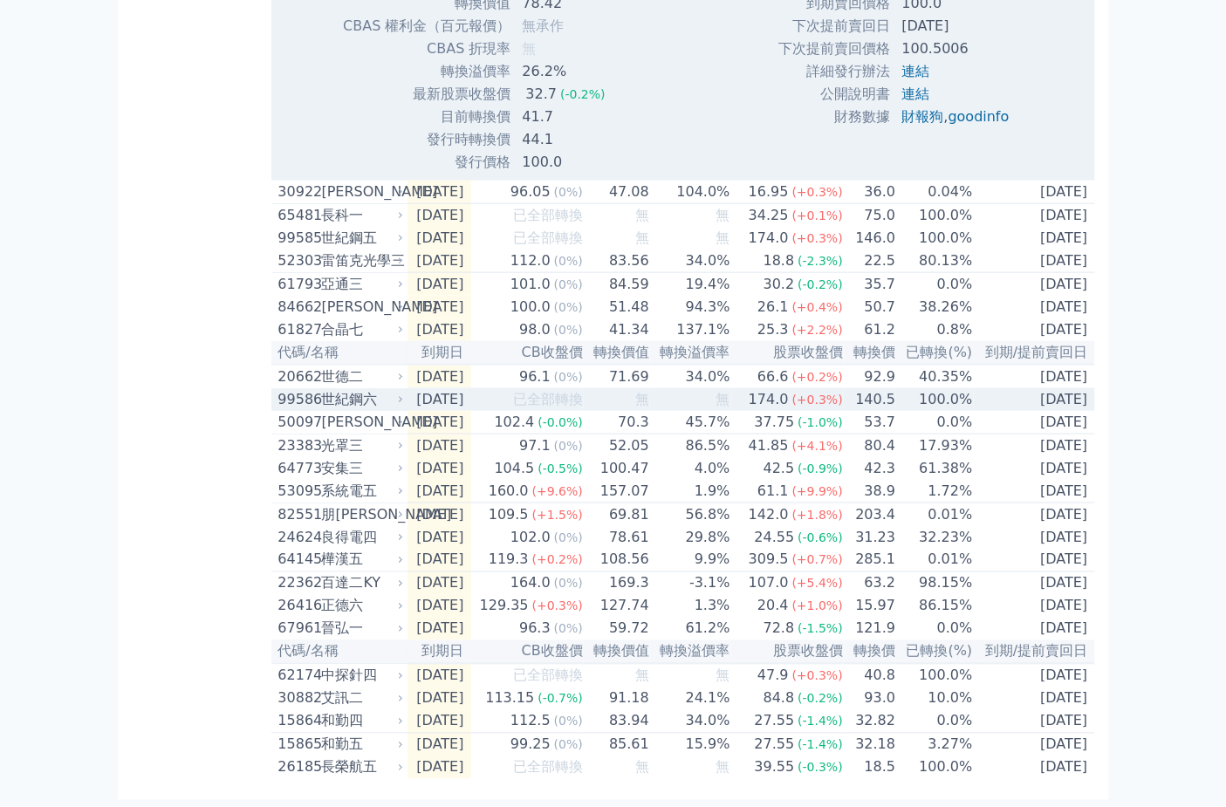
scroll to position [2976, 0]
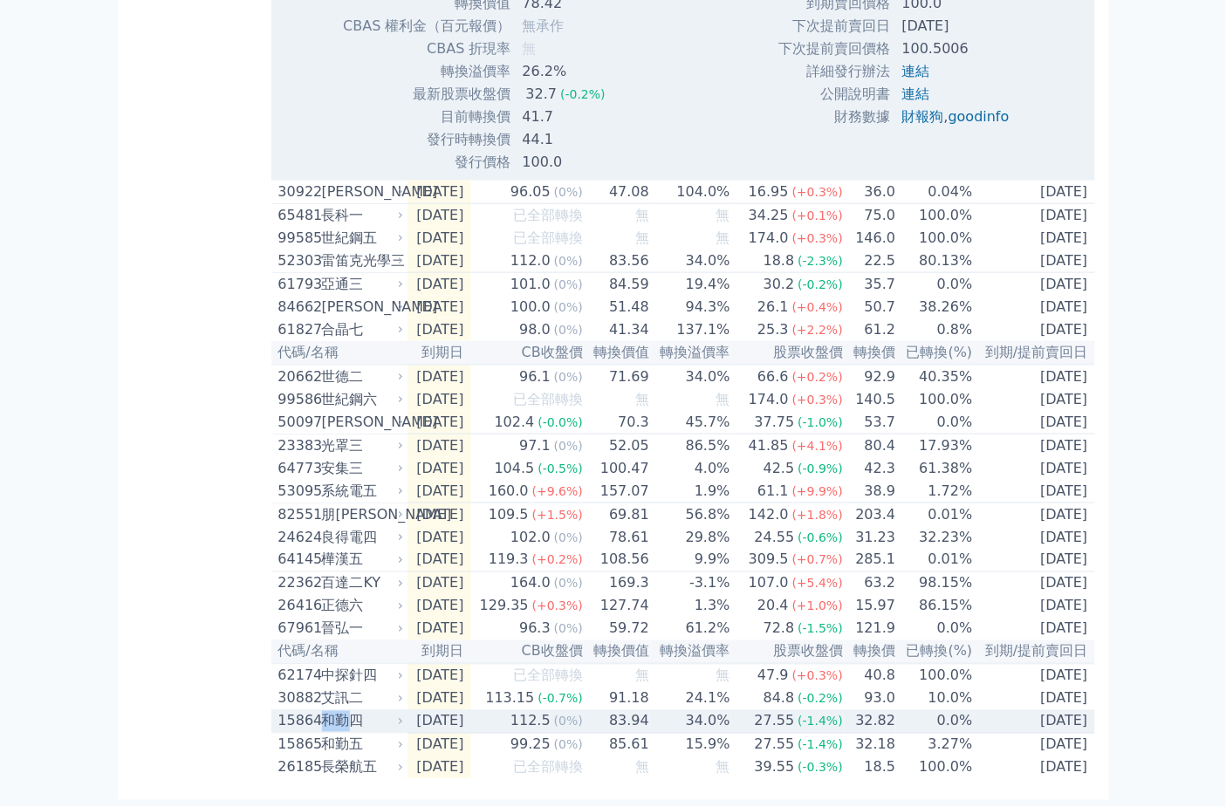
drag, startPoint x: 347, startPoint y: 718, endPoint x: 326, endPoint y: 722, distance: 21.2
click at [326, 722] on div "和勤四" at bounding box center [361, 721] width 79 height 21
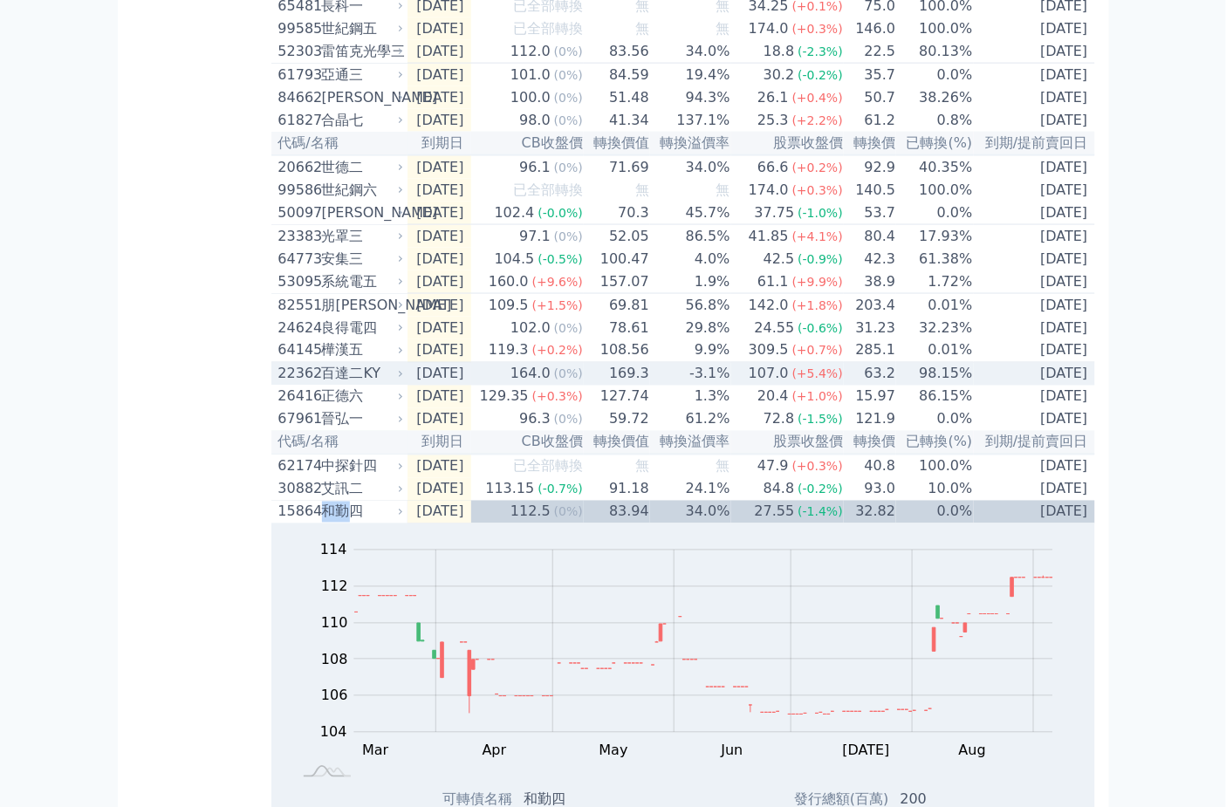
scroll to position [3170, 0]
